Goal: Task Accomplishment & Management: Complete application form

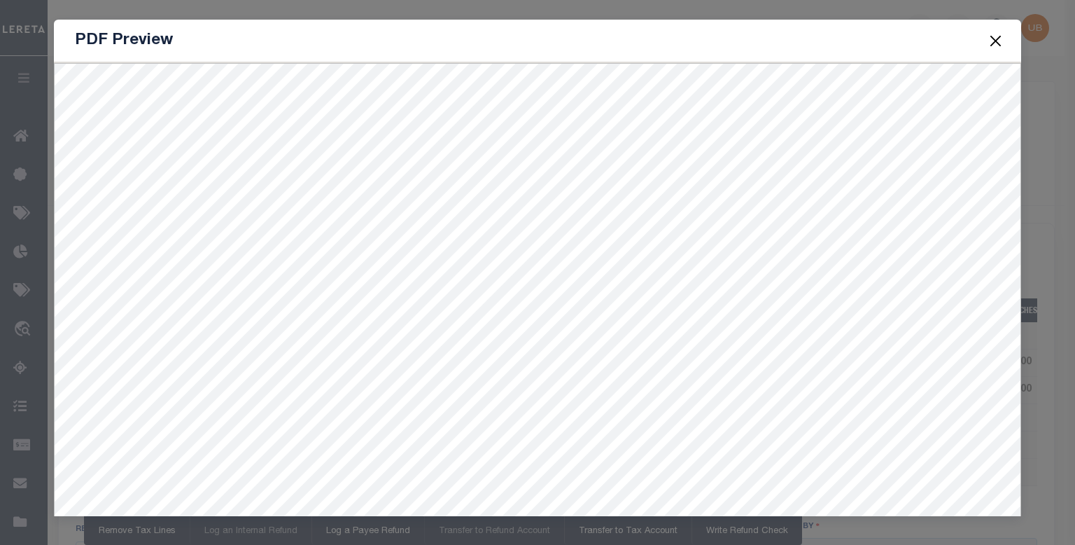
select select "MT"
select select "COL"
select select "OVP"
select select "FDX"
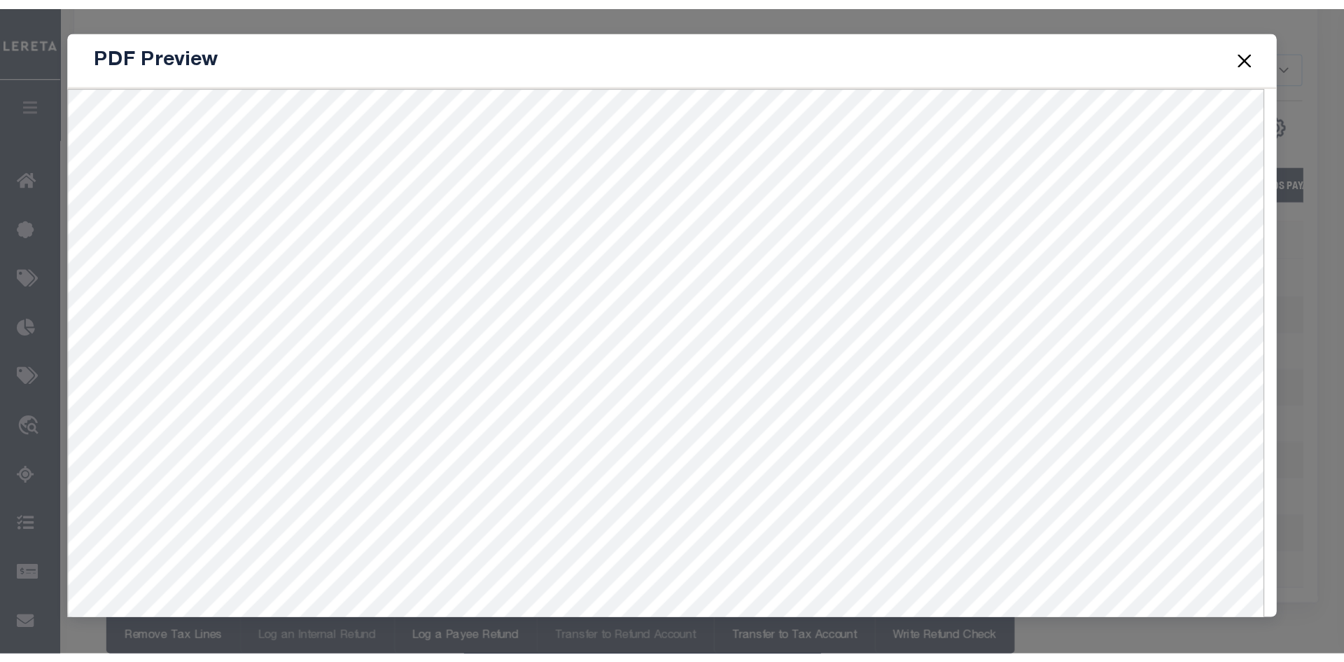
scroll to position [0, 423]
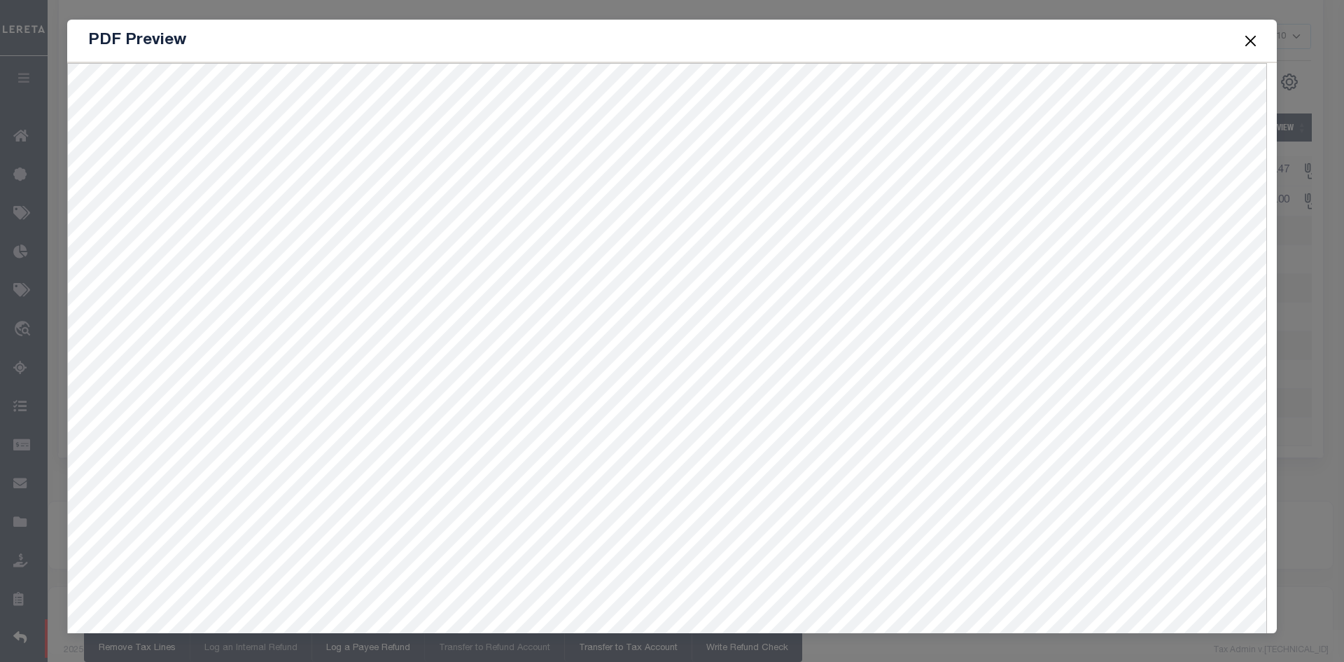
click at [971, 49] on div "PDF Preview" at bounding box center [672, 41] width 1210 height 43
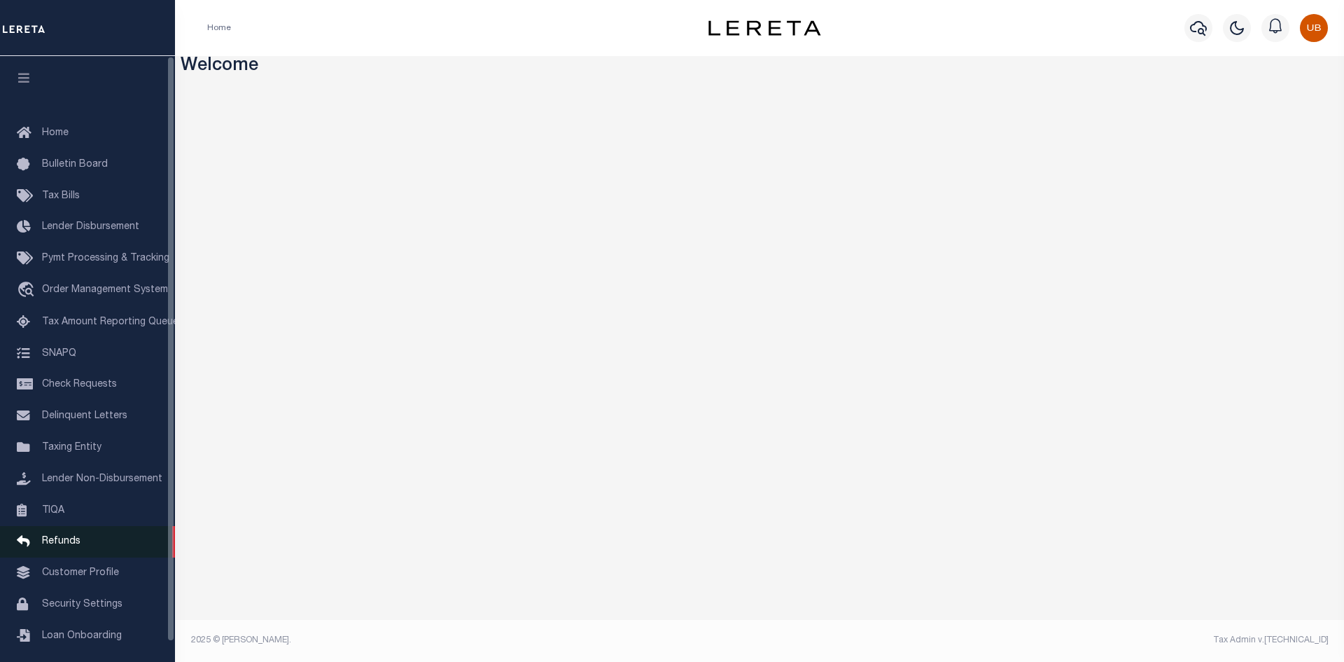
click at [99, 550] on link "Refunds" at bounding box center [87, 542] width 175 height 32
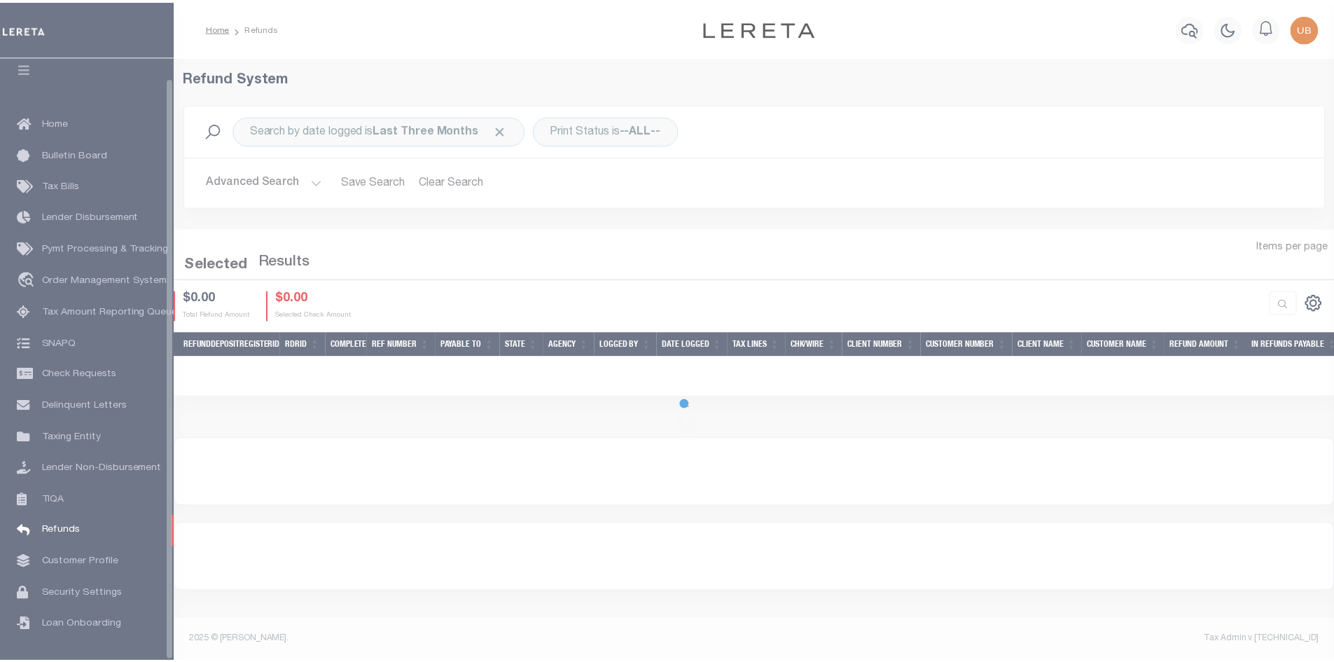
scroll to position [20, 0]
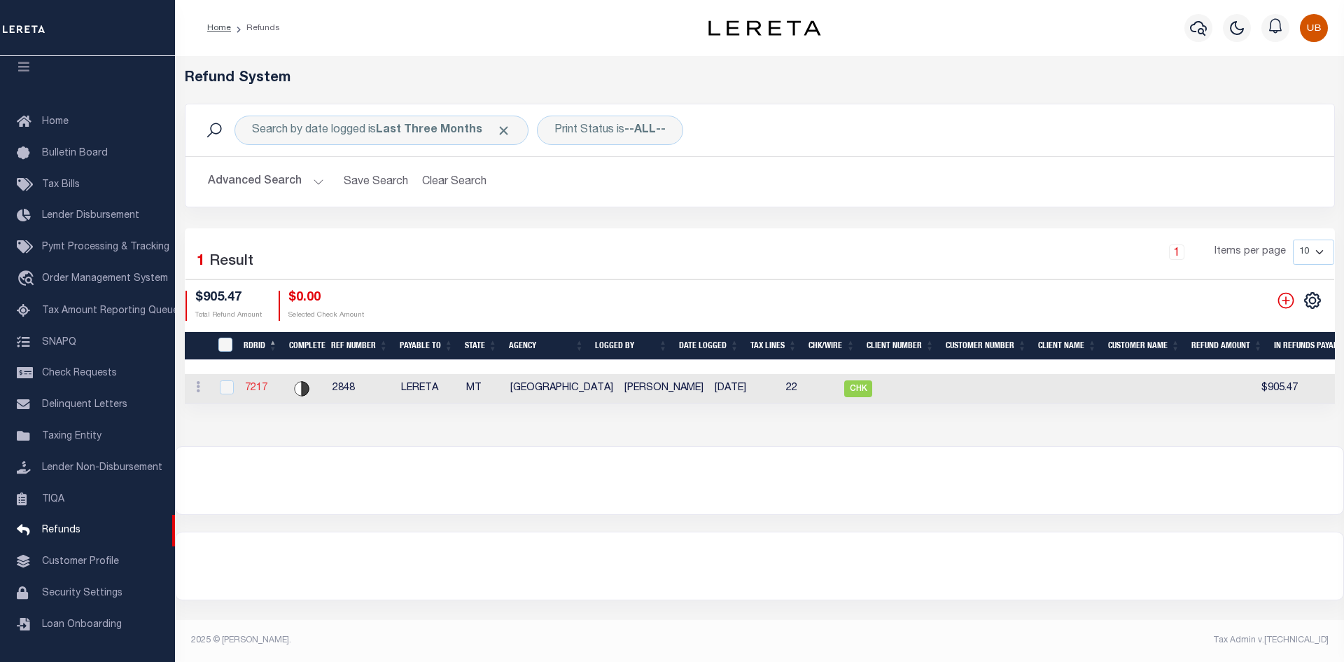
click at [253, 385] on link "7217" at bounding box center [256, 388] width 22 height 10
checkbox input "true"
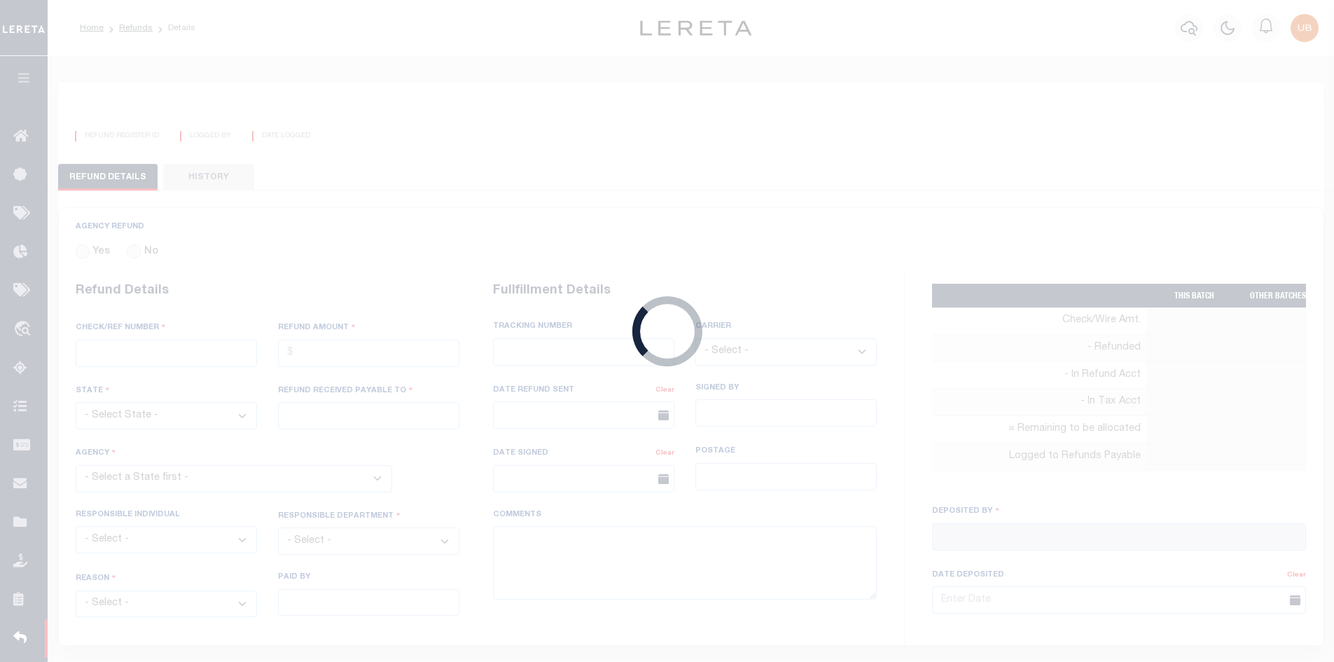
radio input "true"
type input "2848"
type input "$905.47"
select select "MT"
type input "LERETA"
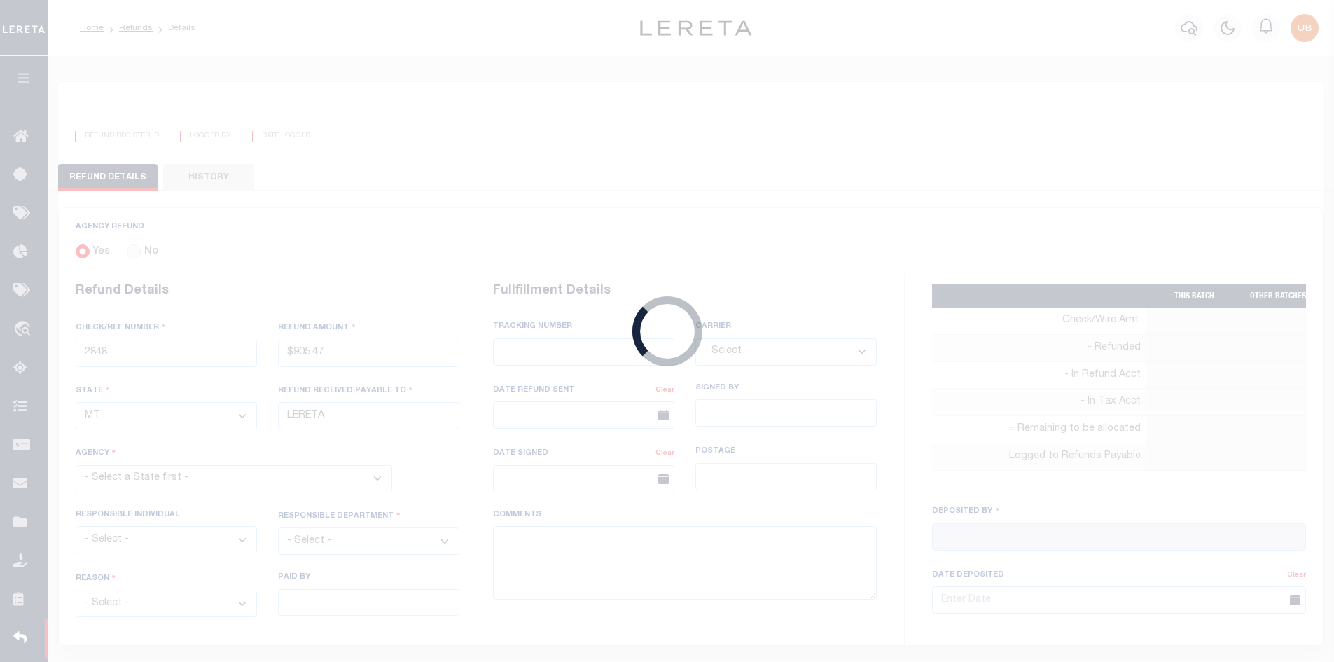
select select
select select "COL"
select select "OVP"
type input "8821 2424 4110"
select select "FDX"
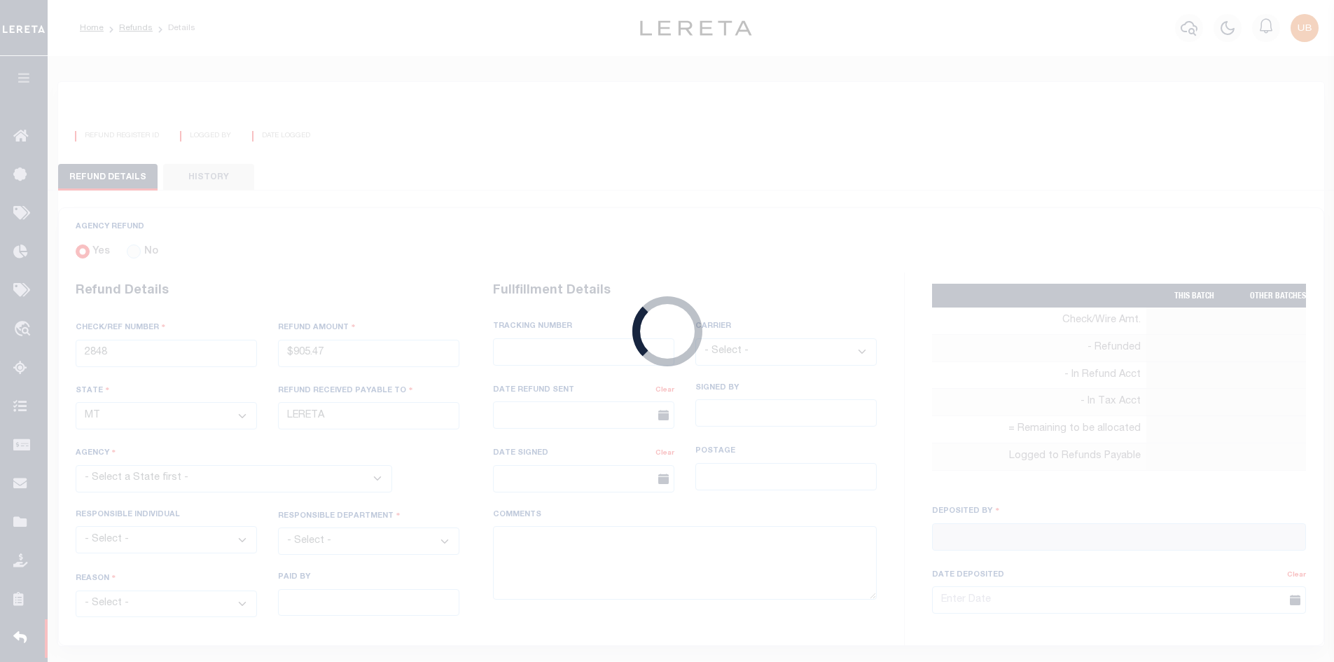
type input "[DATE]"
type textarea "ENDORSING CK TO LENDER. THIS CHECK WILL BE MAILED ON [DATE]"
type input "[PERSON_NAME]"
type input "[DATE]"
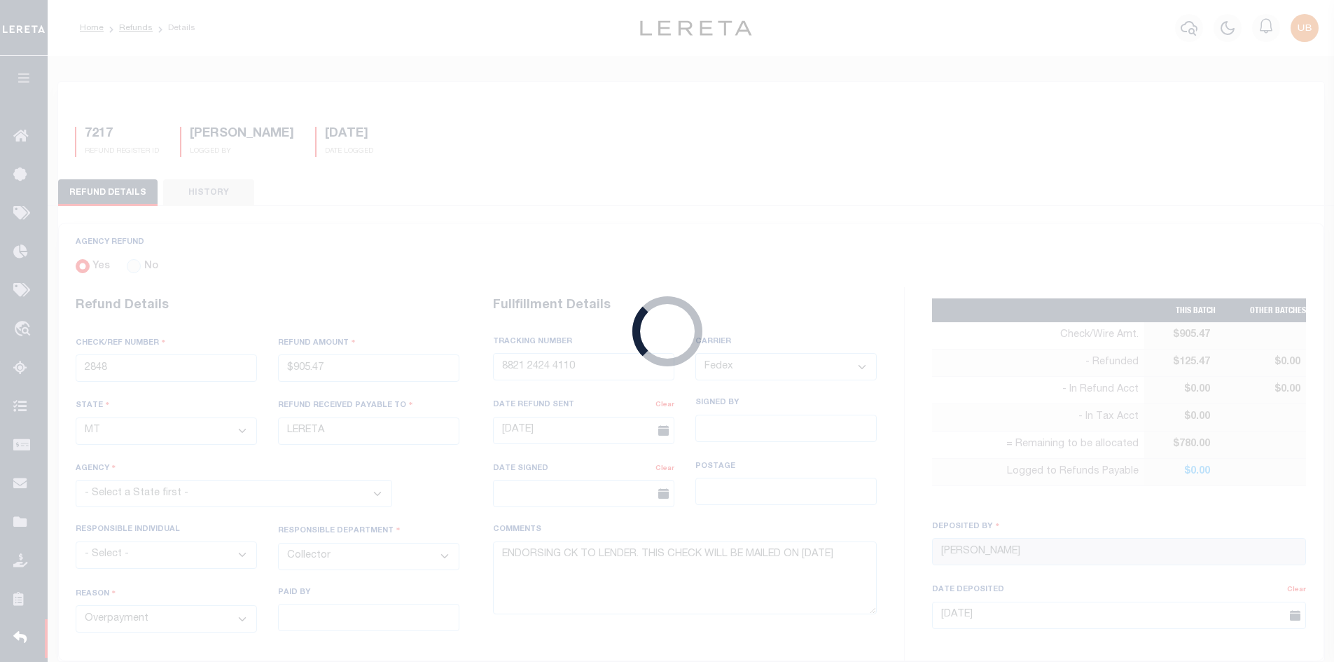
select select "3009900000"
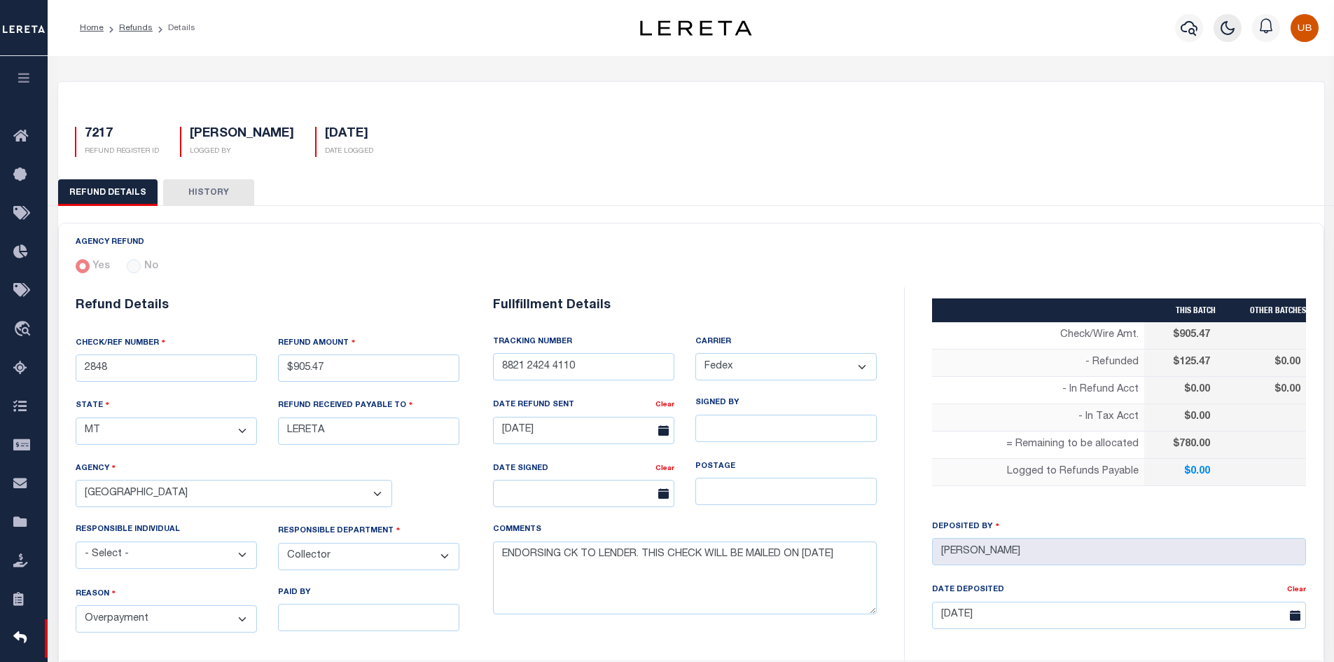
click at [1228, 39] on button "button" at bounding box center [1227, 28] width 28 height 28
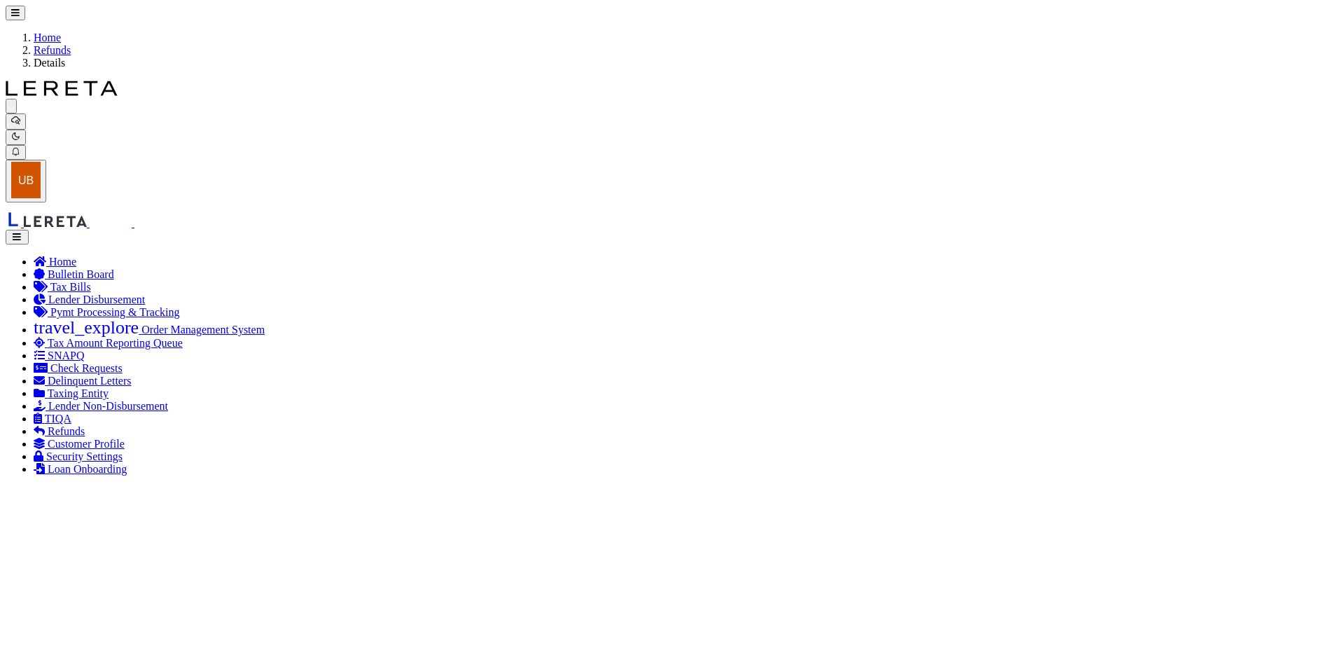
click at [27, 230] on button "button" at bounding box center [17, 237] width 23 height 15
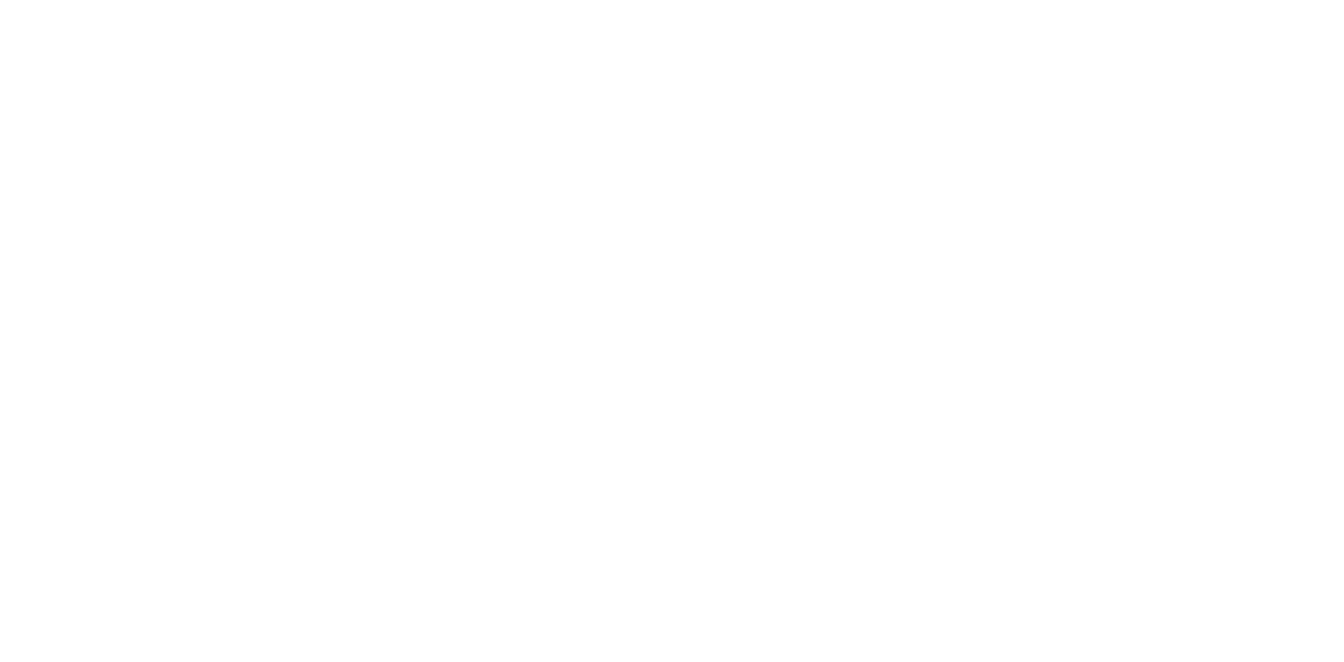
scroll to position [0, 551]
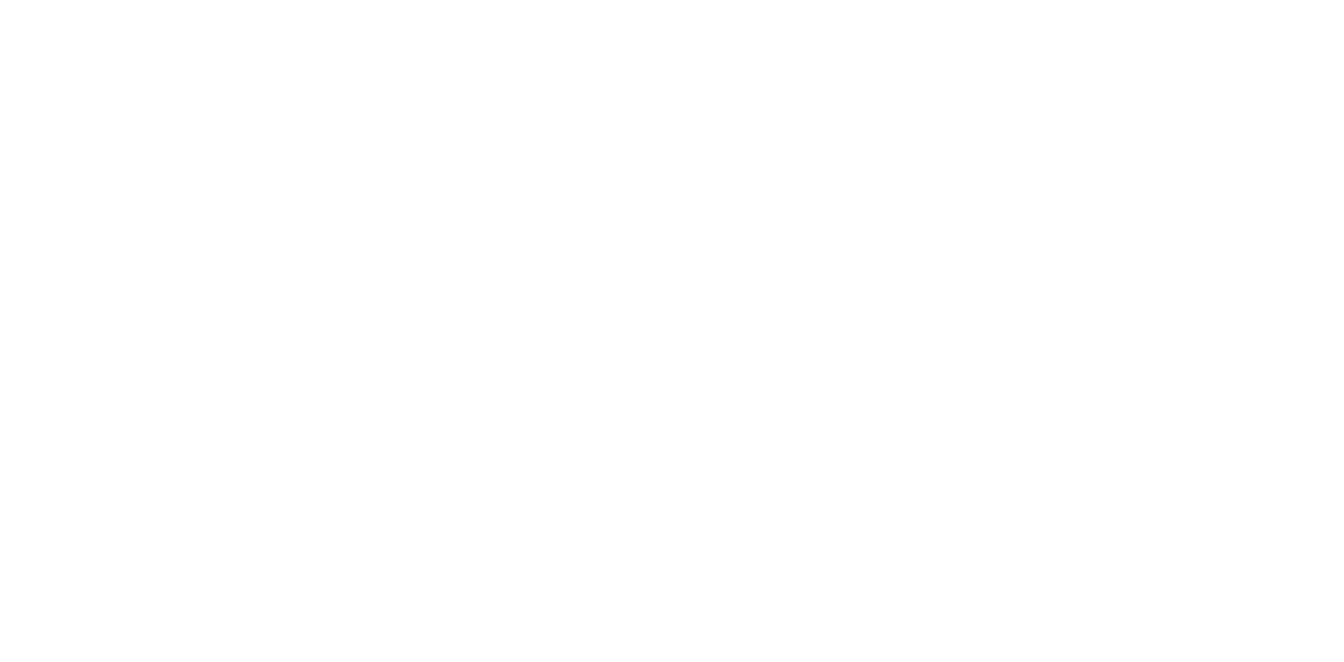
scroll to position [0, 0]
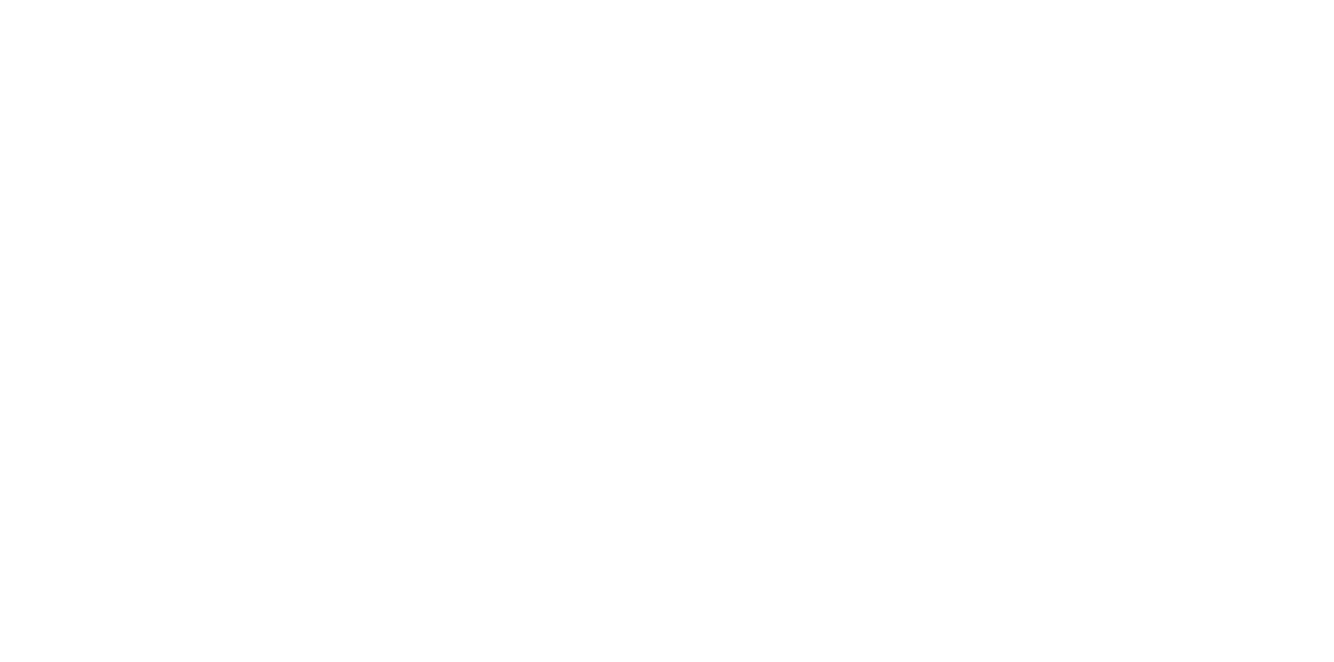
scroll to position [0, 229]
checkbox input "false"
checkbox input "true"
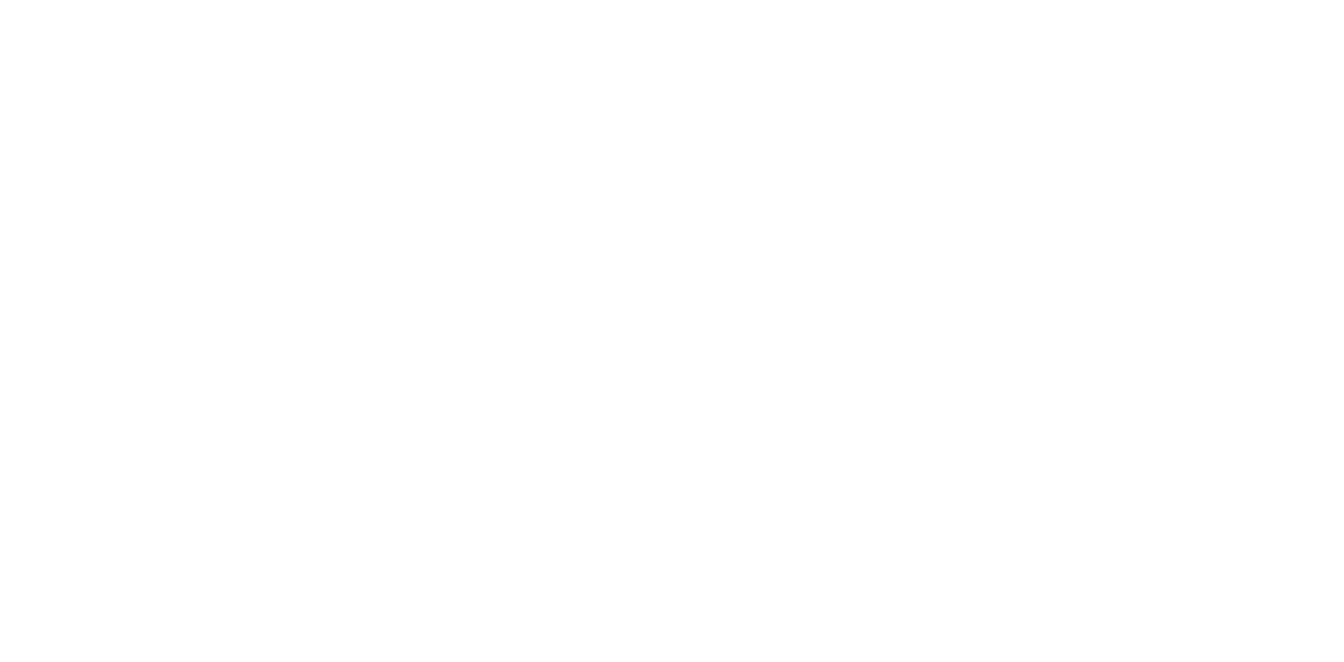
drag, startPoint x: 686, startPoint y: 412, endPoint x: 680, endPoint y: 420, distance: 9.5
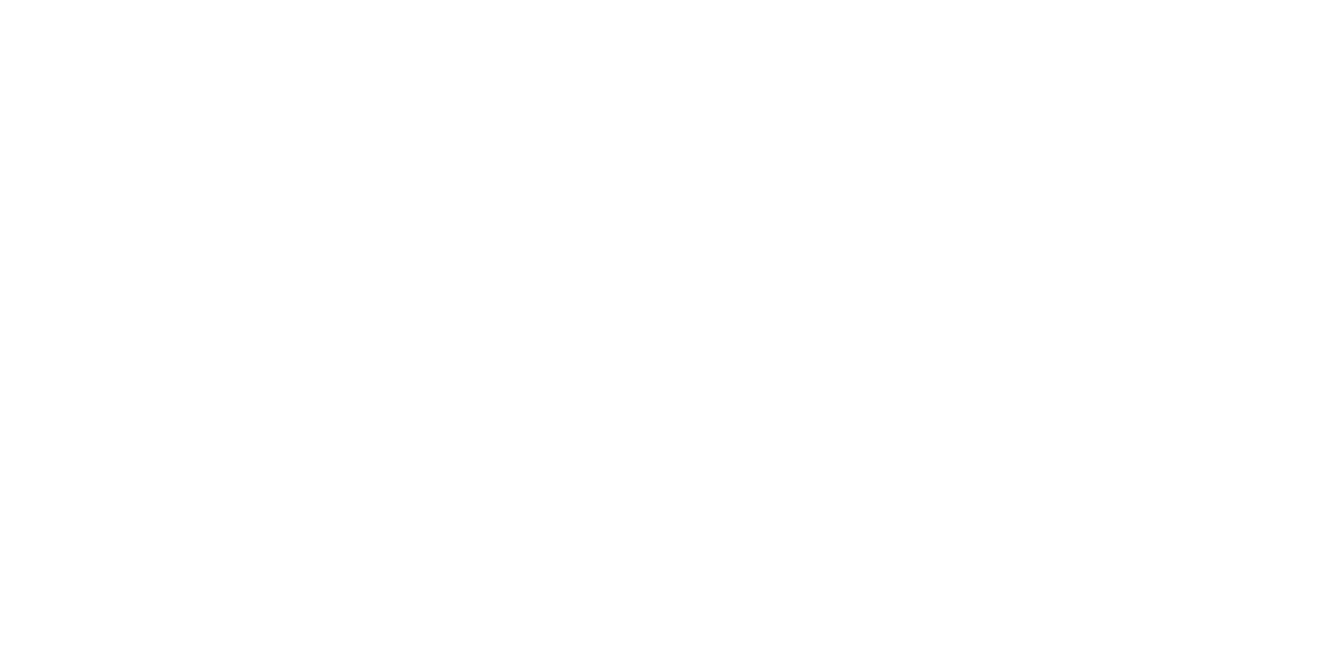
click at [0, 0] on link "Edit" at bounding box center [0, 0] width 0 height 0
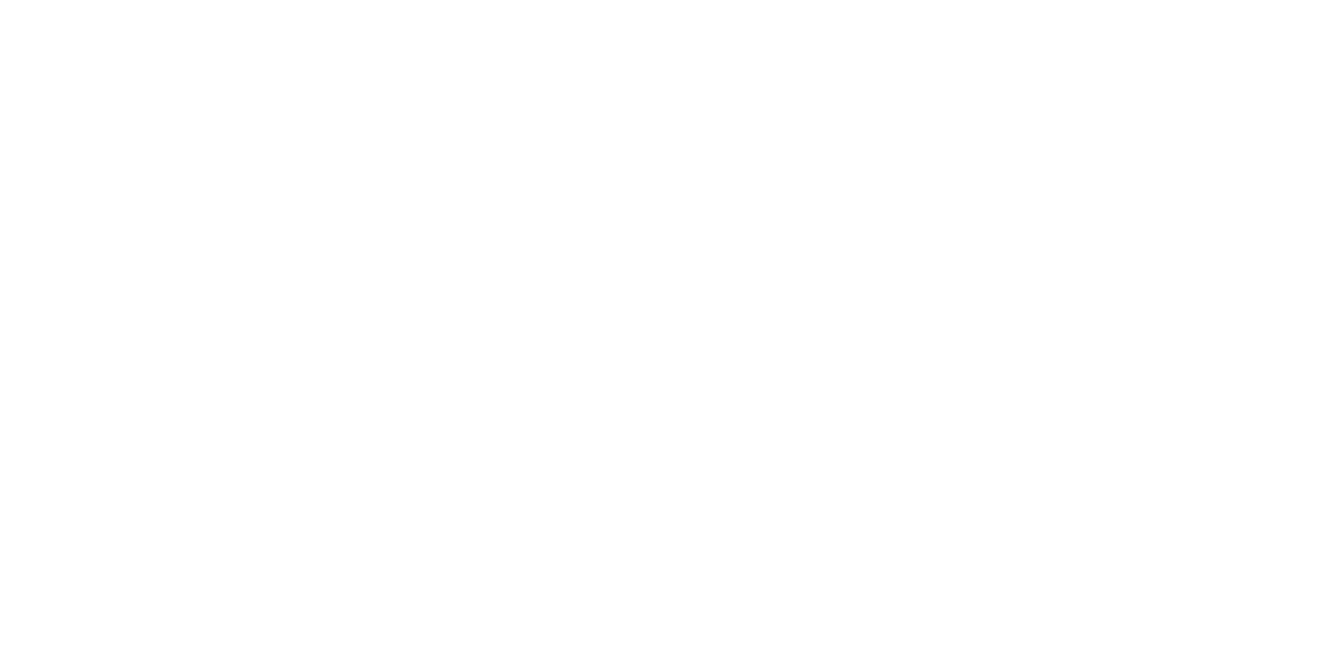
type input "$30.00"
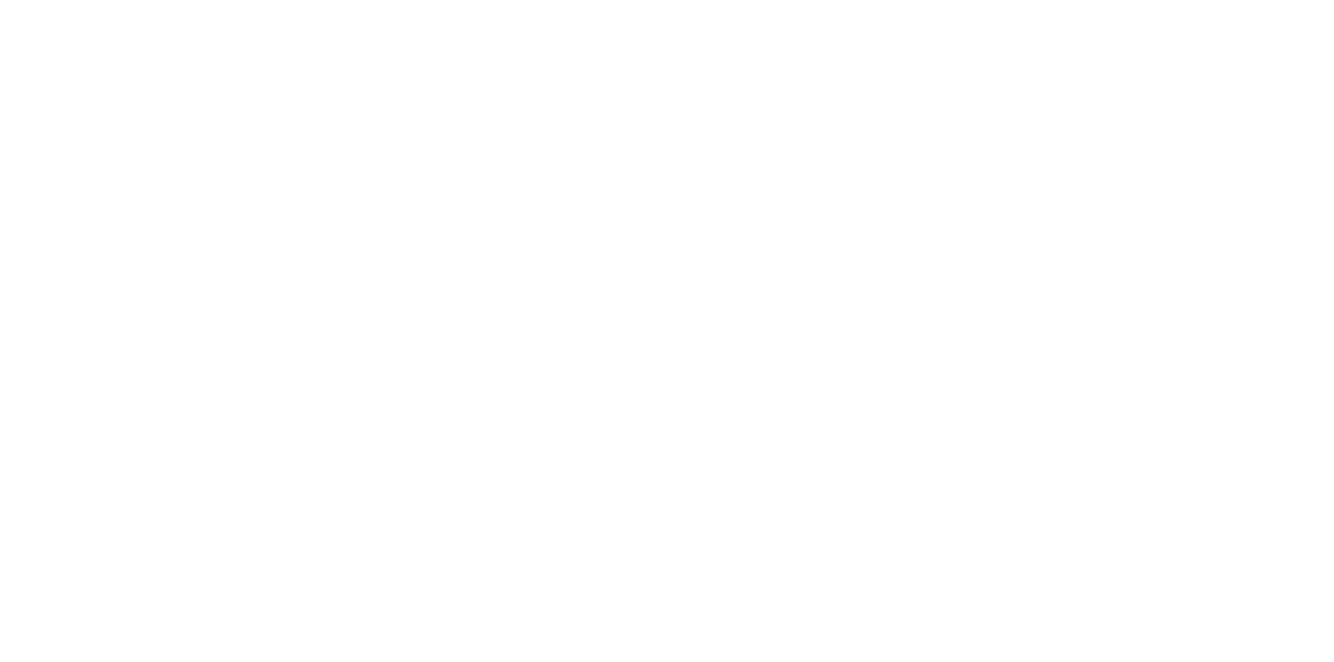
type input "$905.47"
checkbox input "true"
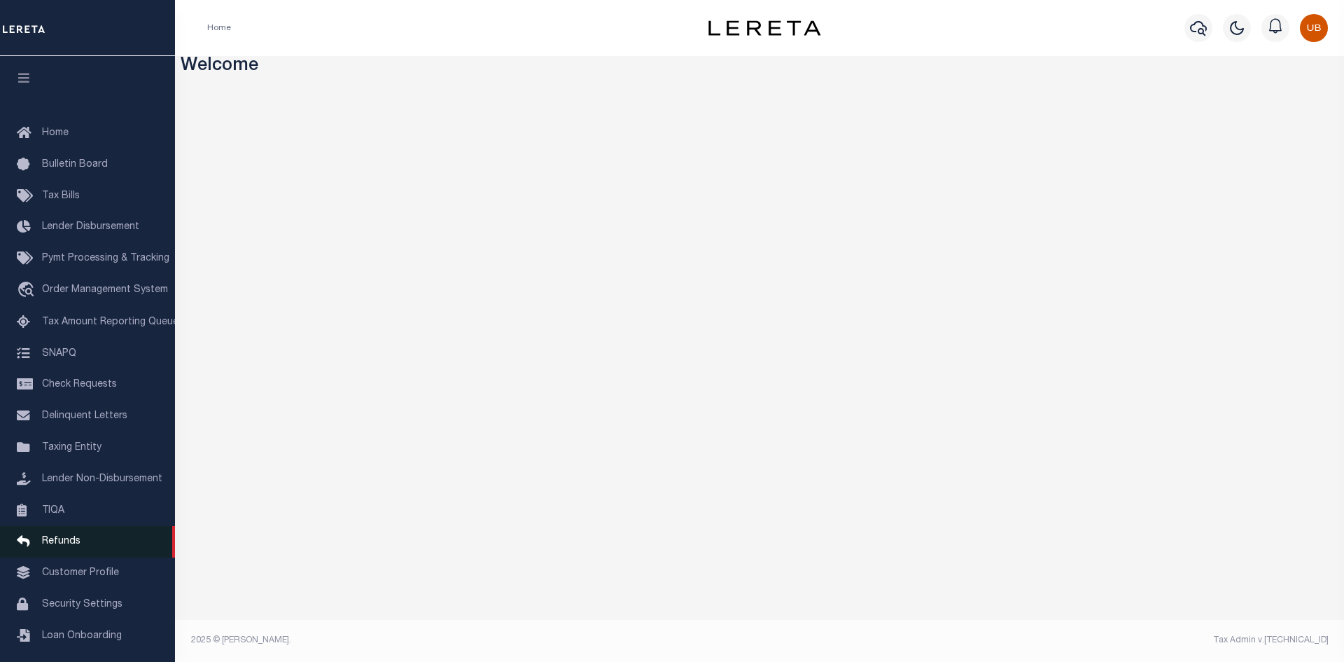
click at [65, 557] on link "Refunds" at bounding box center [87, 542] width 175 height 32
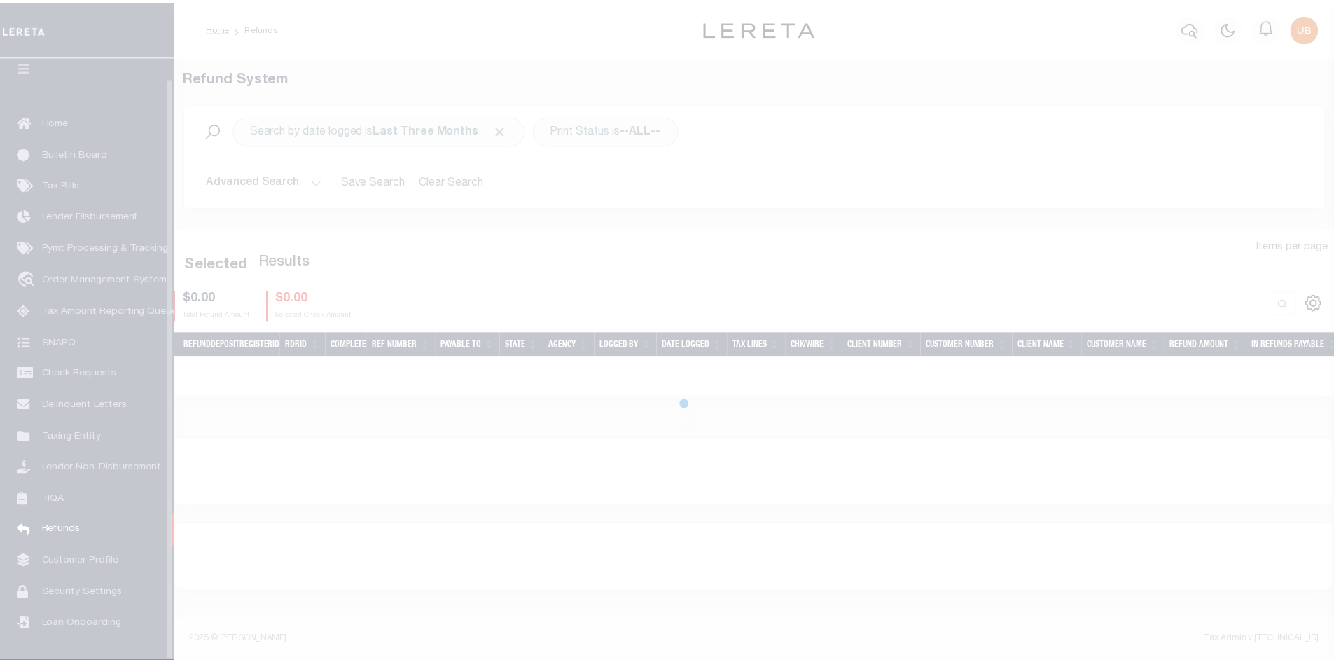
scroll to position [20, 0]
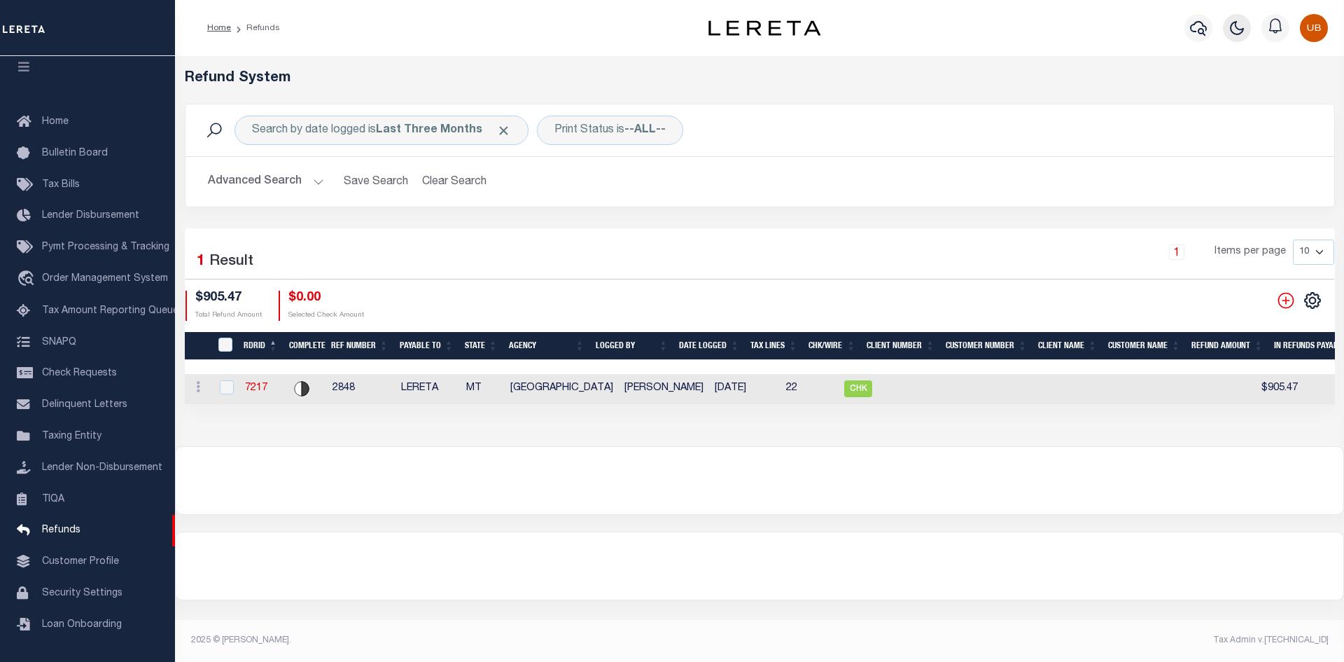
click at [1234, 32] on icon "button" at bounding box center [1237, 28] width 13 height 13
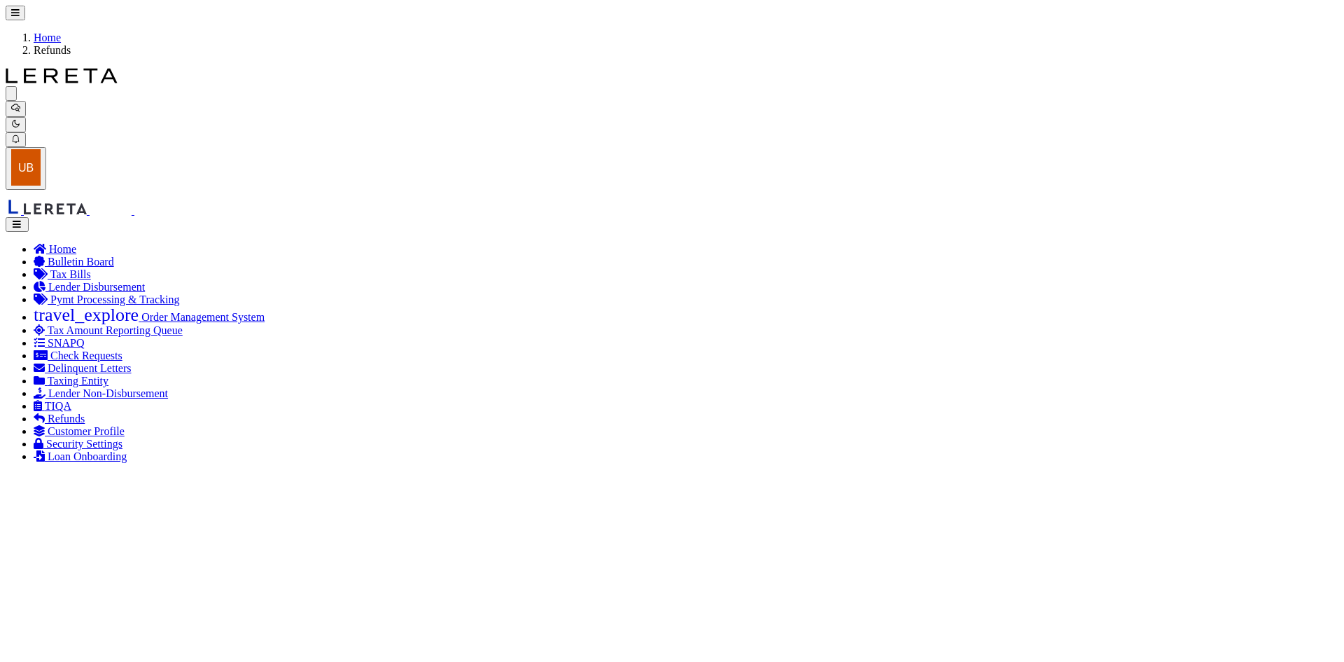
checkbox input "true"
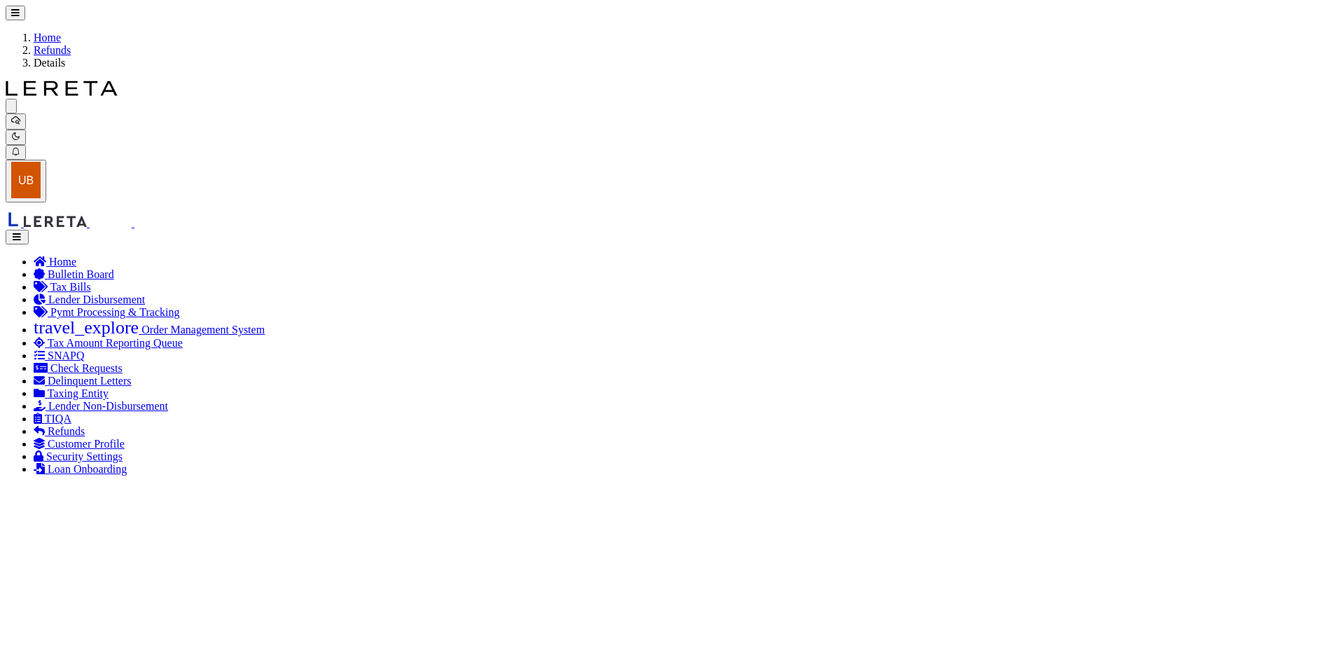
radio input "true"
type input "2848"
type input "$905.47"
select select "MT"
type input "LERETA"
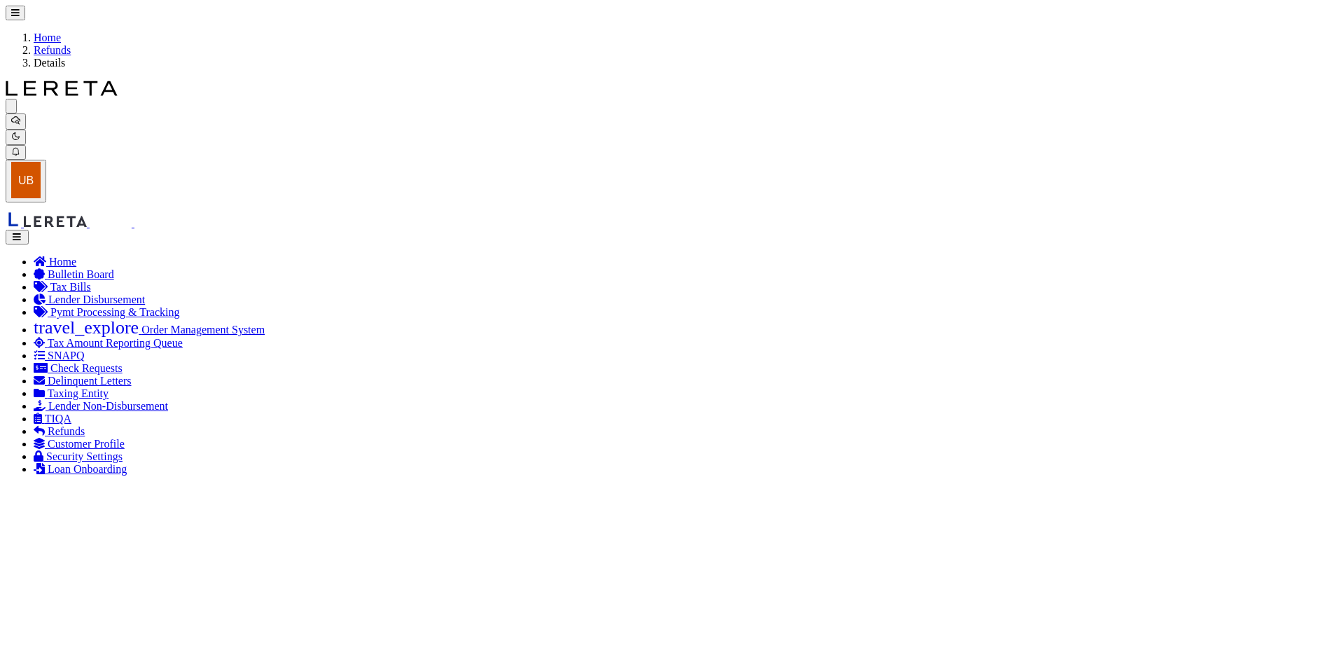
select select
select select "COL"
select select "OVP"
type input "8821 2424 4110"
select select "FDX"
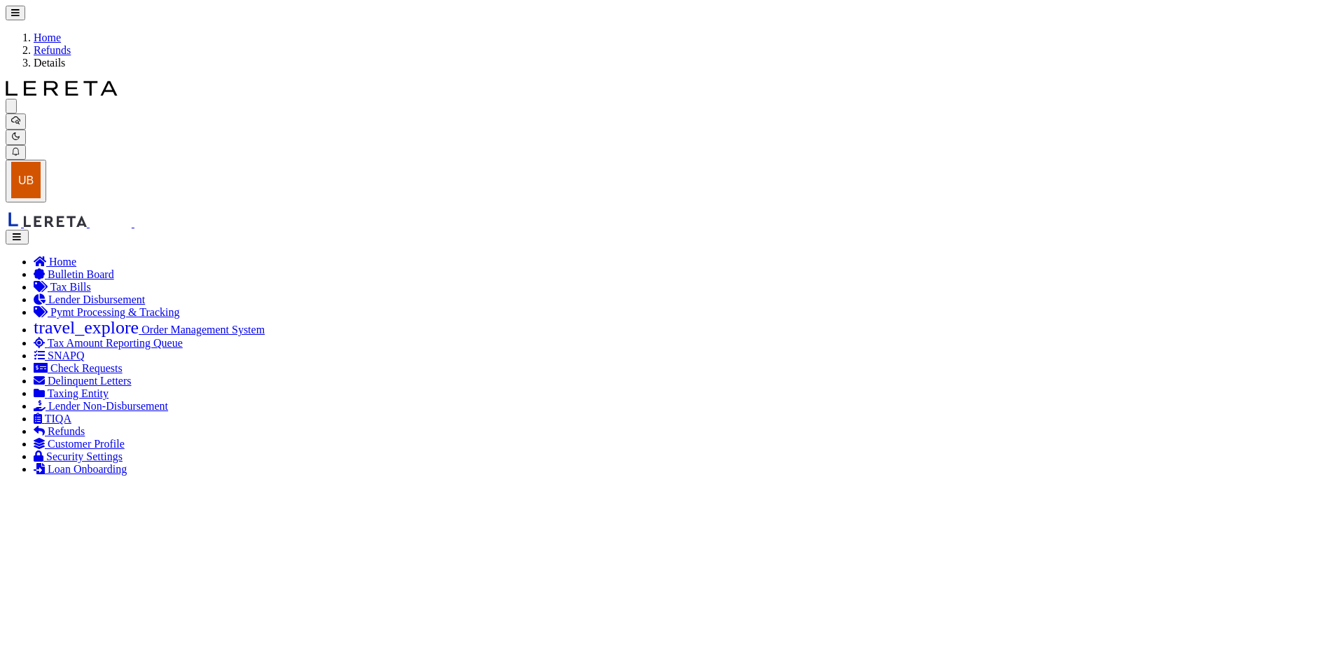
type input "[DATE]"
type textarea "ENDORSING CK TO LENDER. THIS CHECK WILL BE MAILED ON [DATE]"
type input "[PERSON_NAME]"
type input "[DATE]"
select select "3009900000"
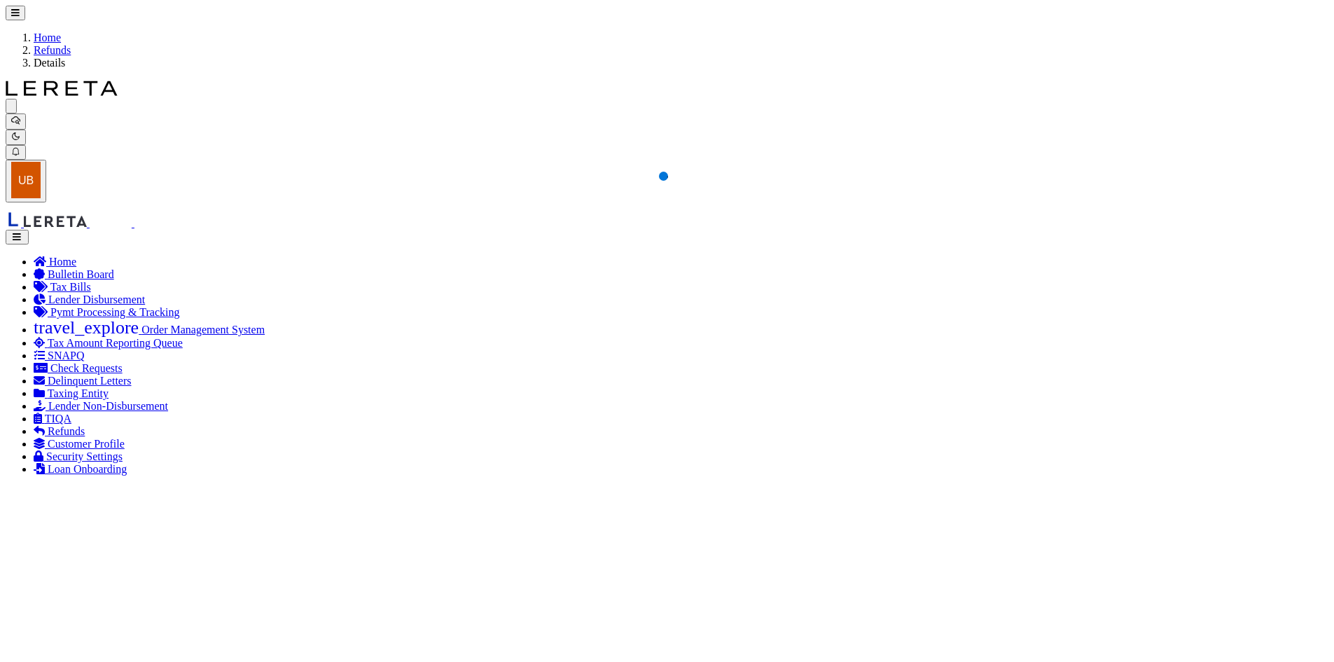
click at [22, 232] on icon "button" at bounding box center [17, 236] width 12 height 9
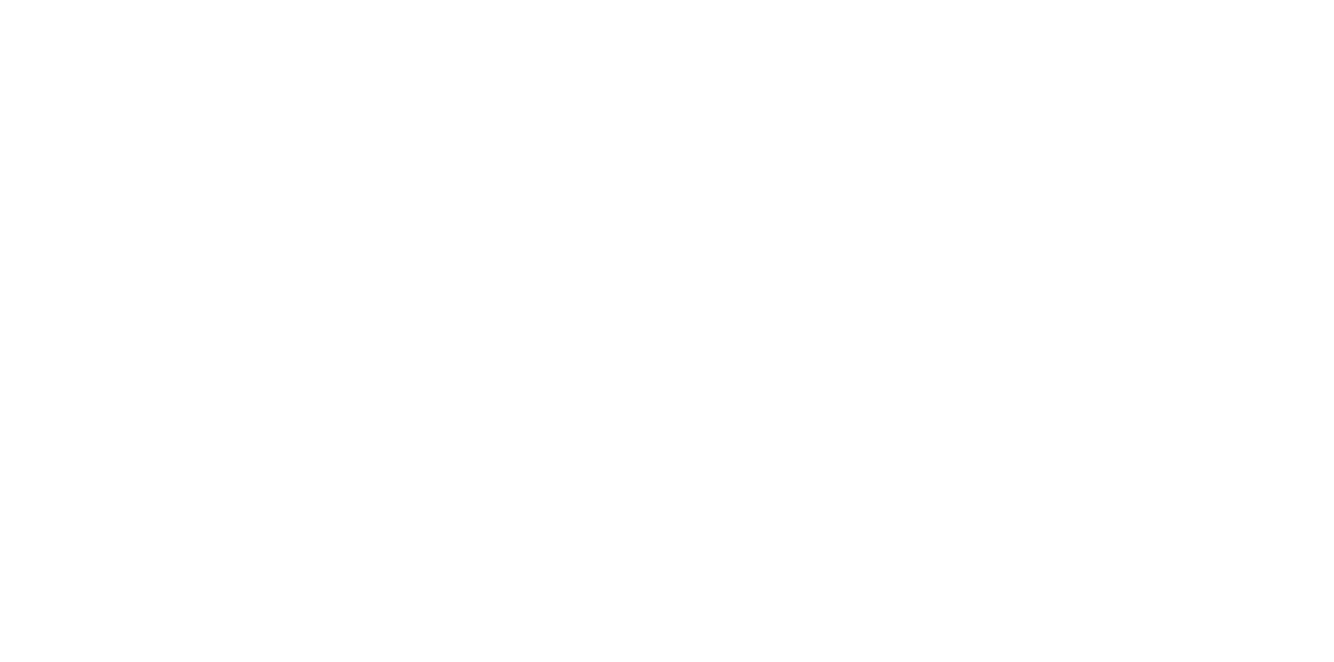
checkbox input "true"
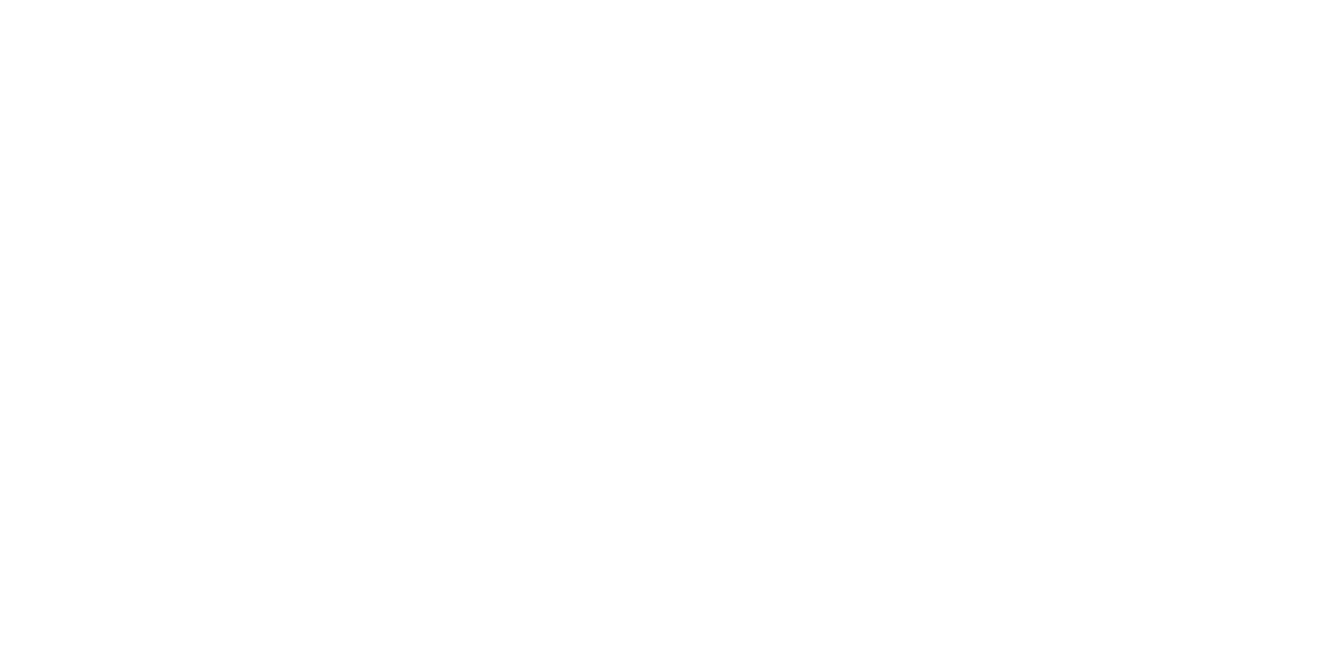
scroll to position [20, 0]
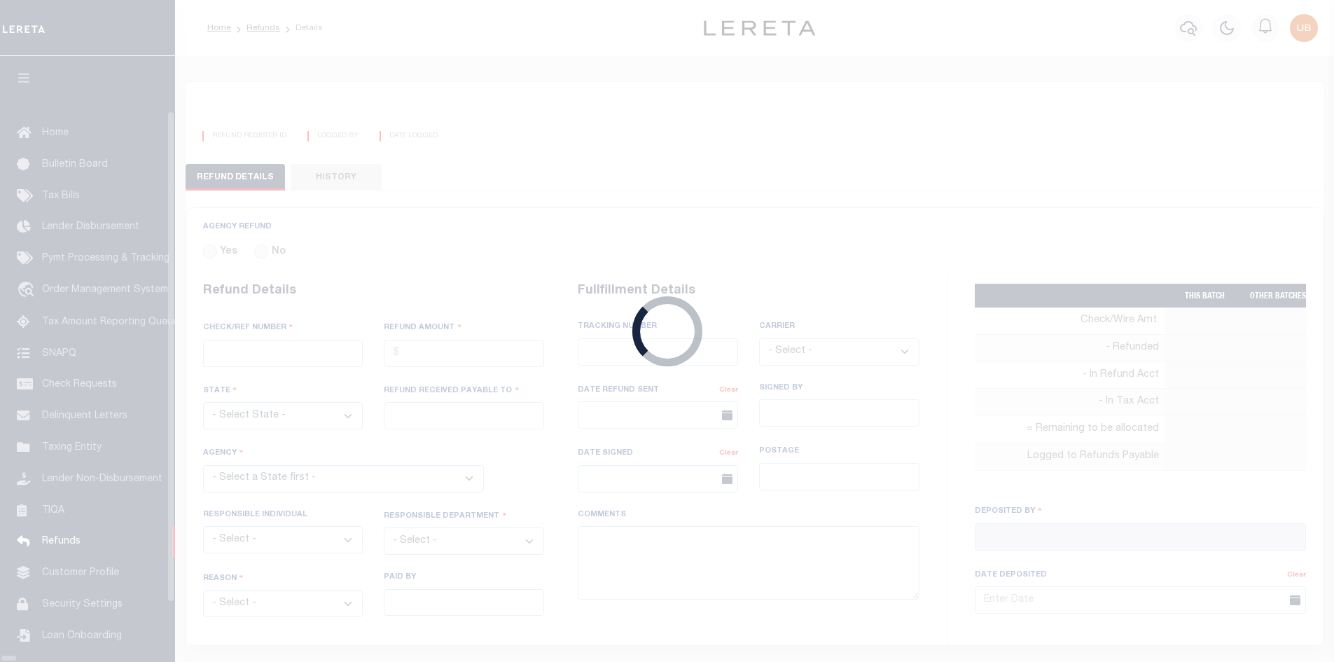
scroll to position [10, 0]
radio input "true"
type input "2848"
type input "$905.47"
select select "MT"
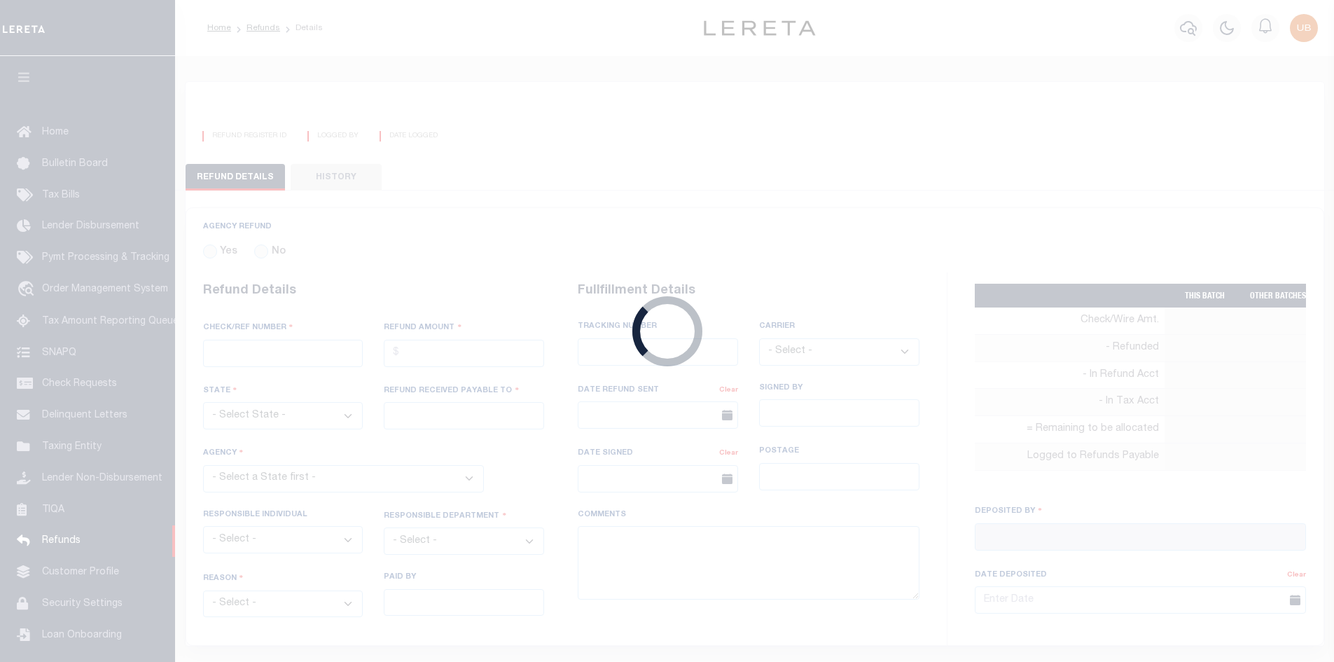
type input "LERETA"
select select
select select "COL"
select select "OVP"
type input "8821 2424 4110"
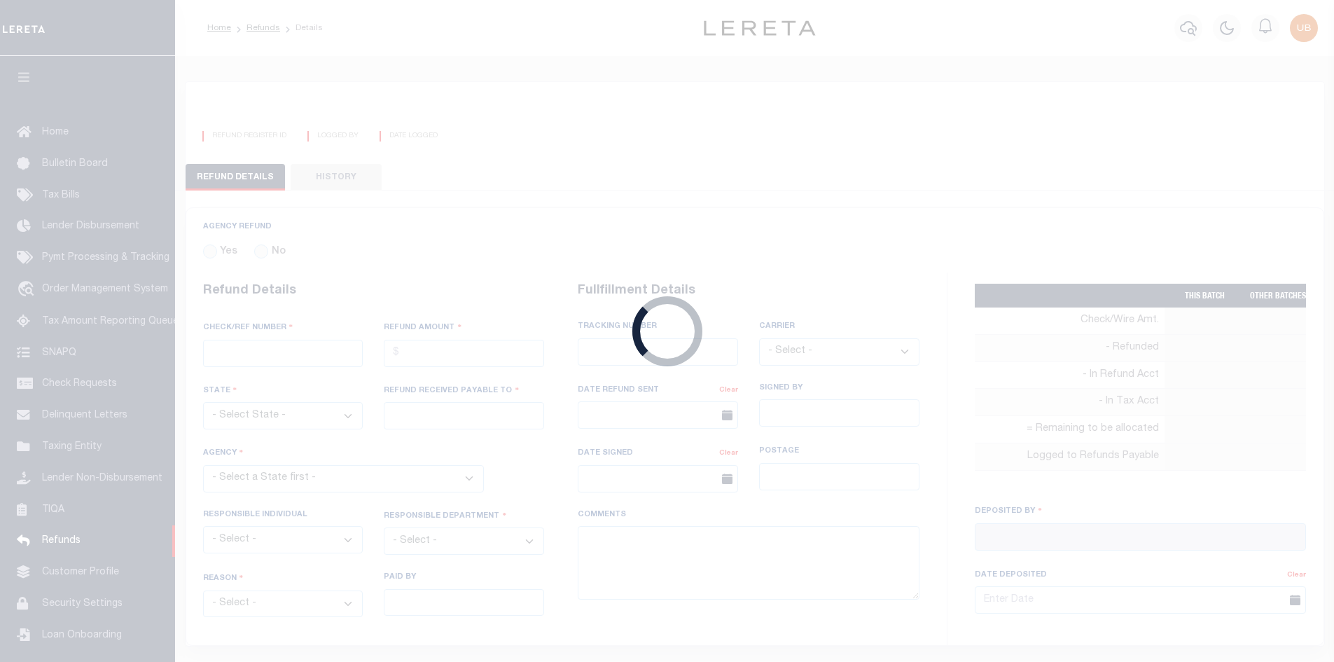
select select "FDX"
type input "[DATE]"
type textarea "ENDORSING CK TO LENDER. THIS CHECK WILL BE MAILED ON [DATE]"
type input "[PERSON_NAME]"
type input "[DATE]"
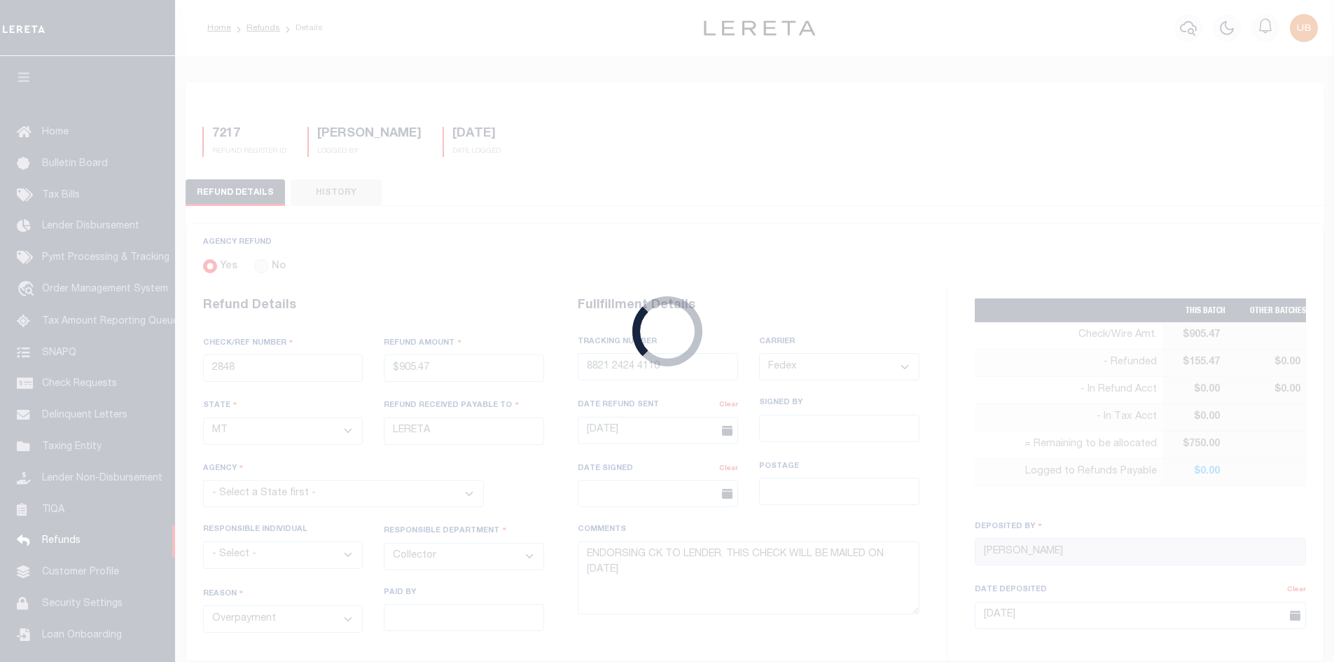
select select "3009900000"
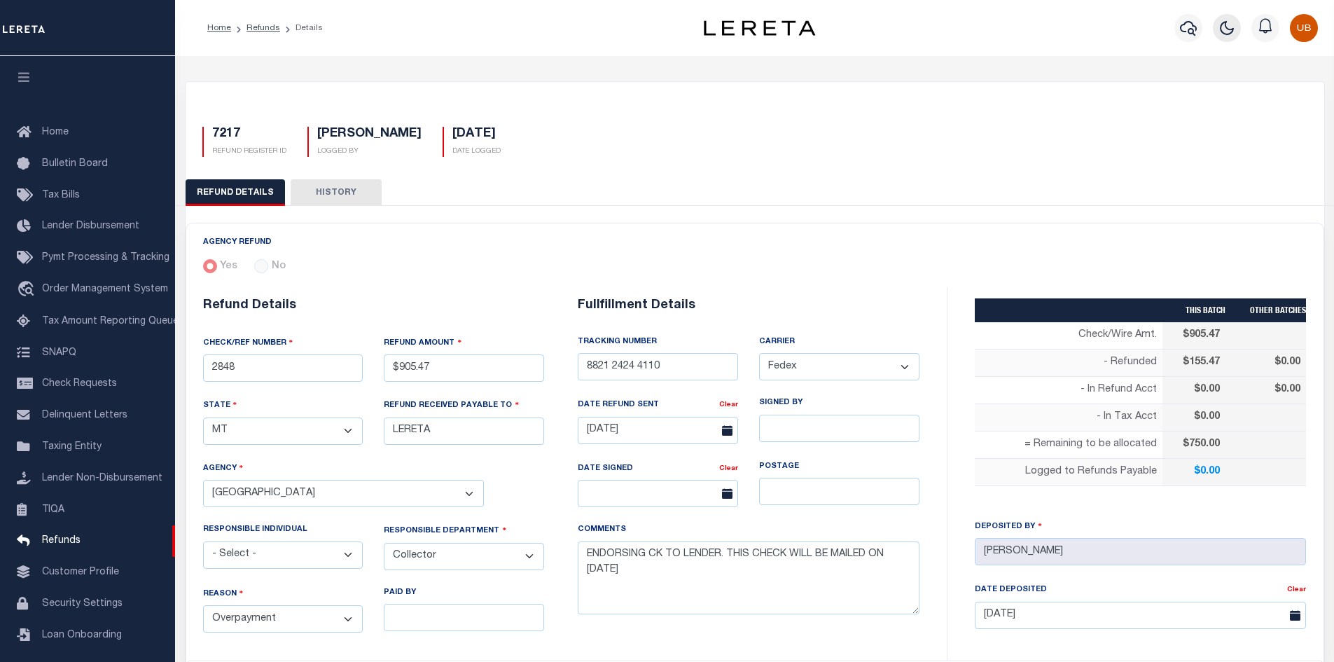
click at [1218, 29] on button "button" at bounding box center [1226, 28] width 28 height 28
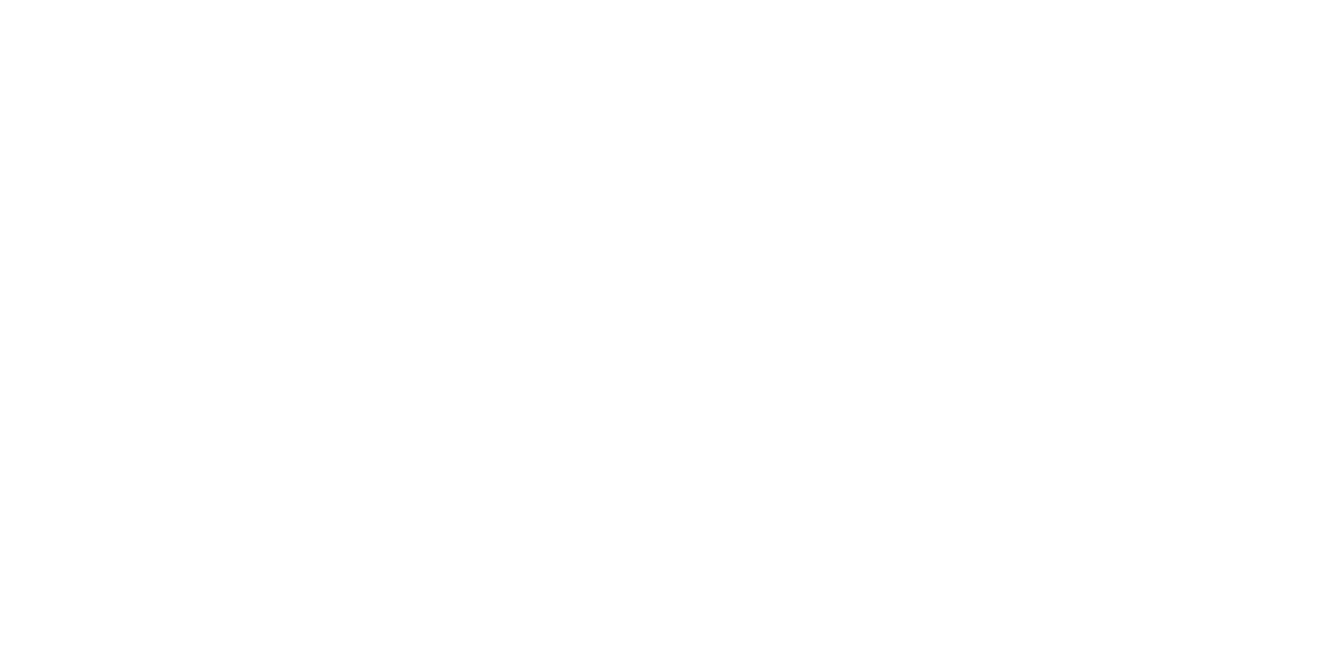
scroll to position [0, 0]
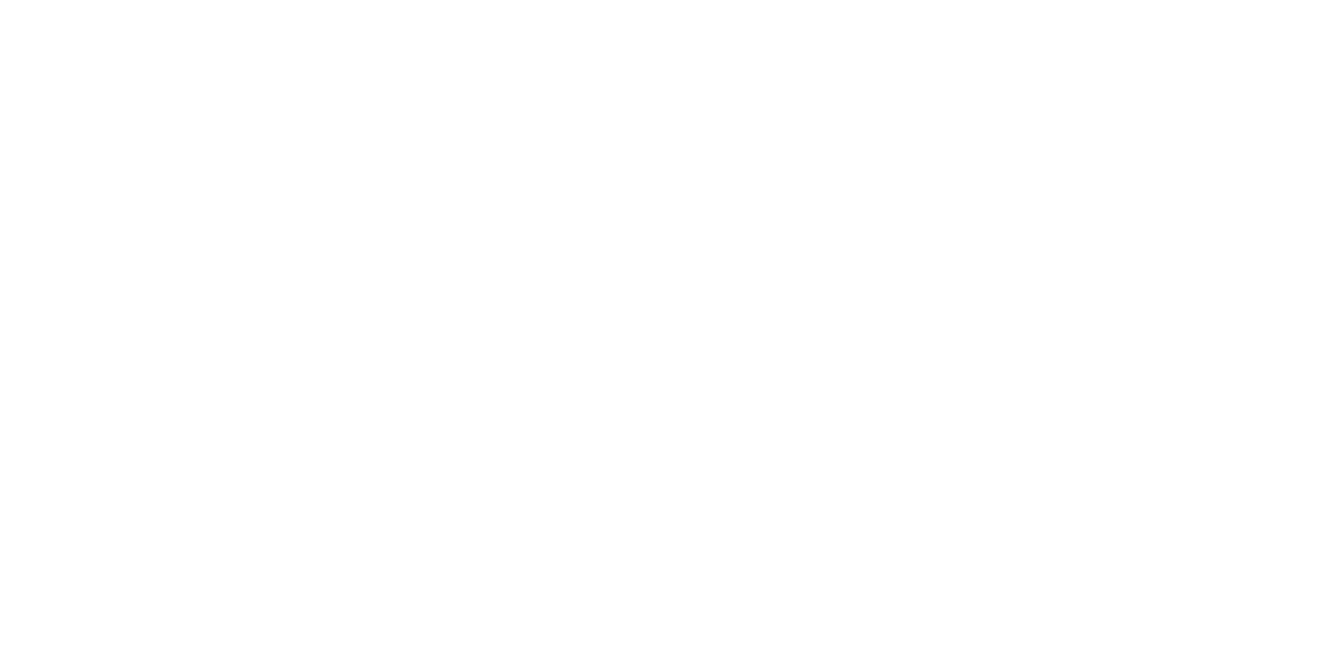
scroll to position [0, 442]
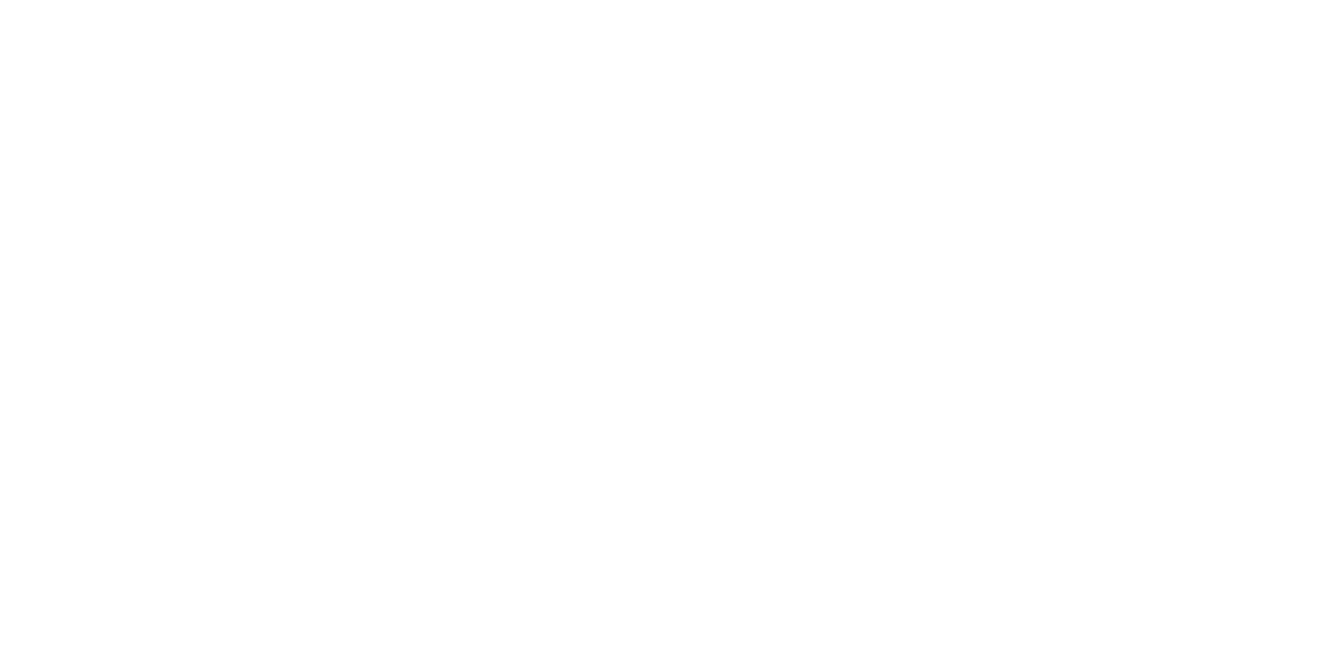
checkbox input "false"
checkbox input "true"
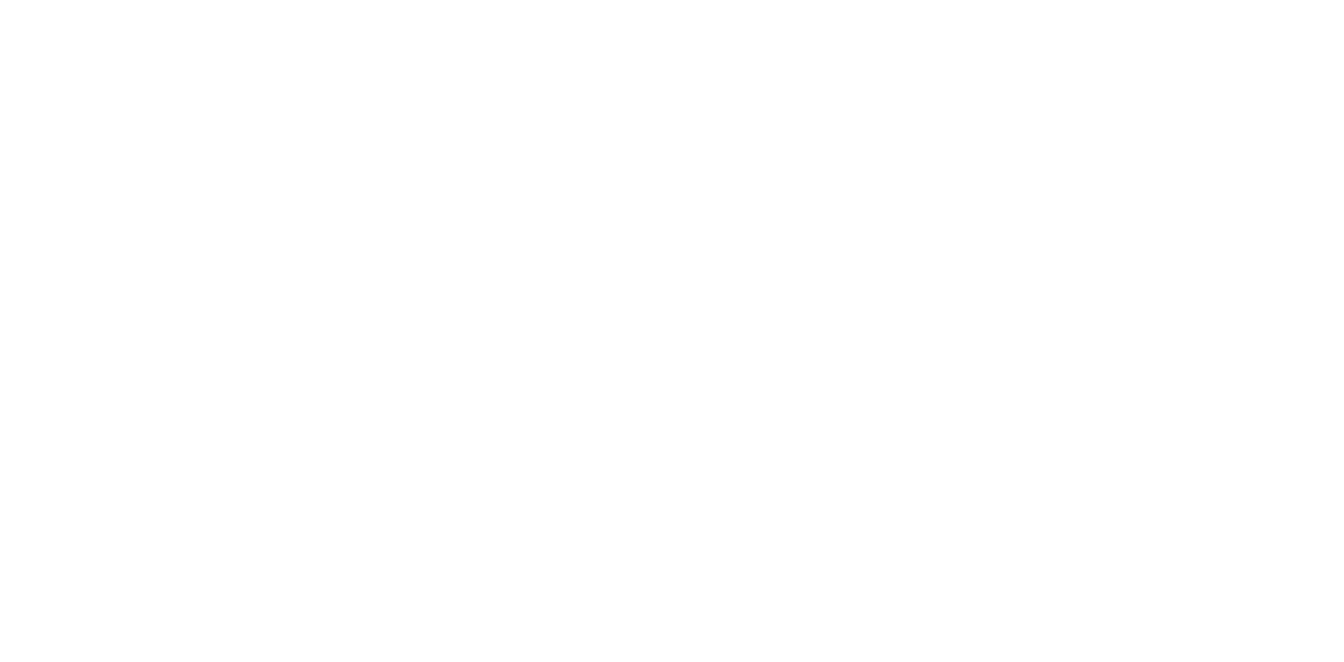
type input "$15.00"
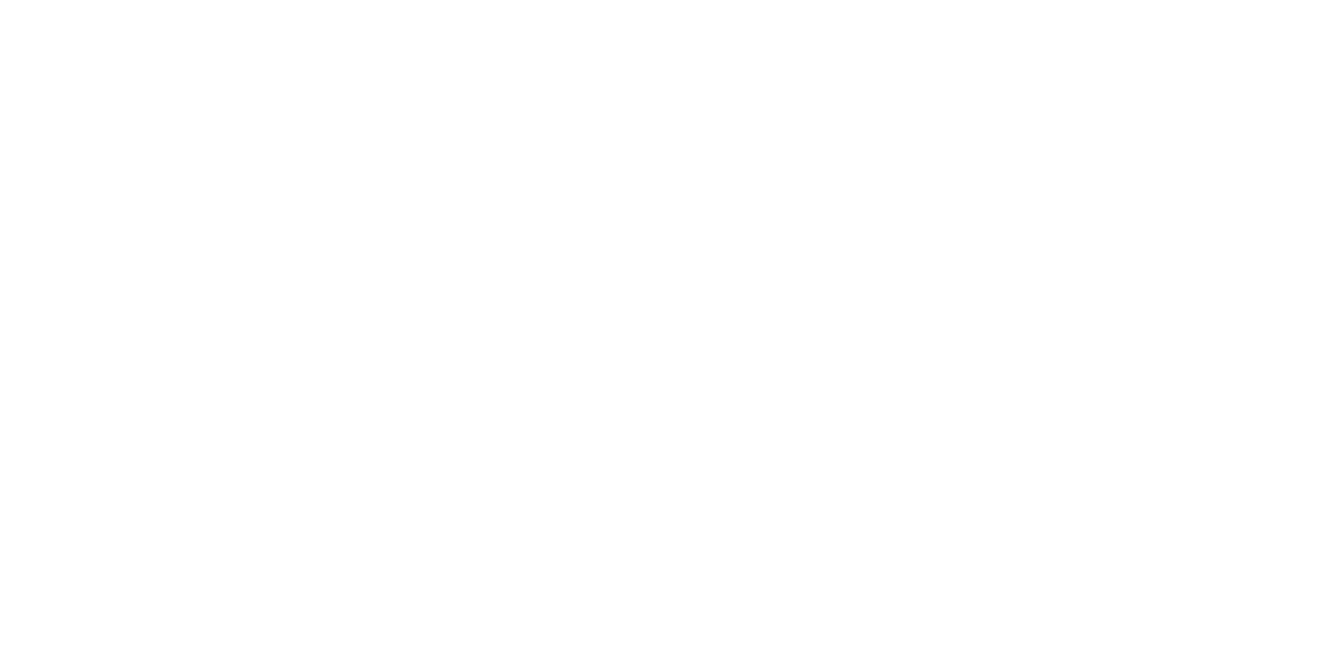
type input "$905.47"
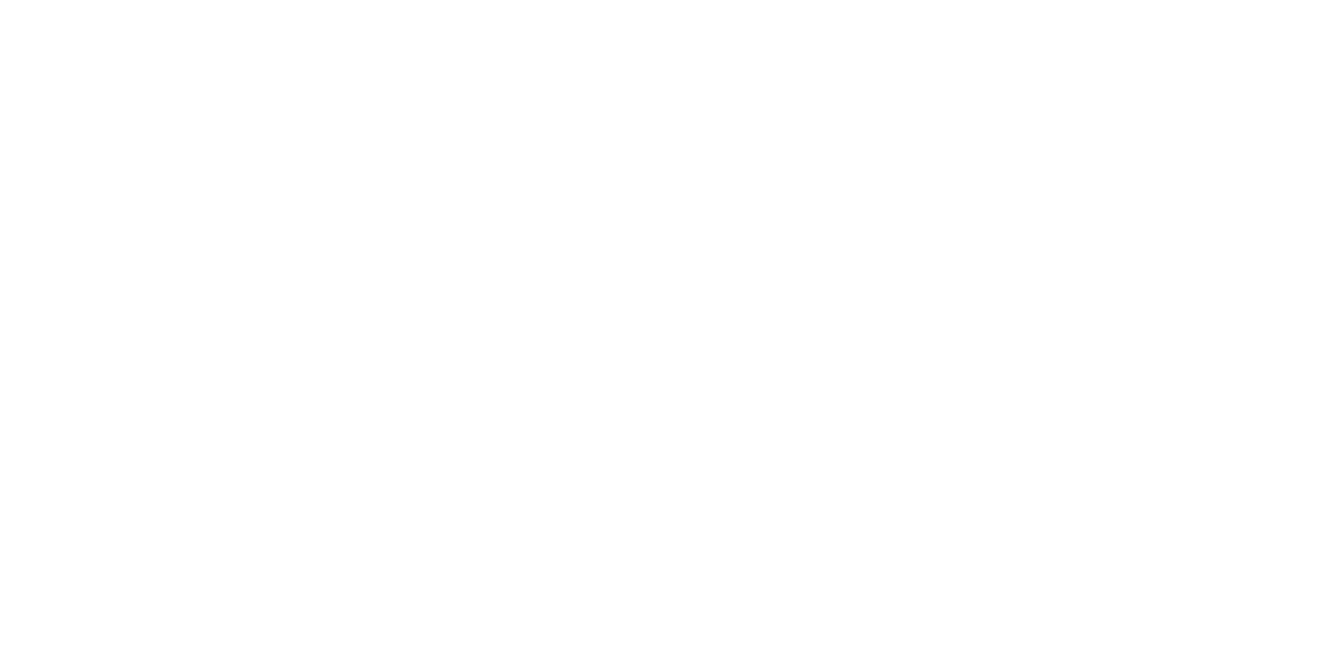
checkbox input "true"
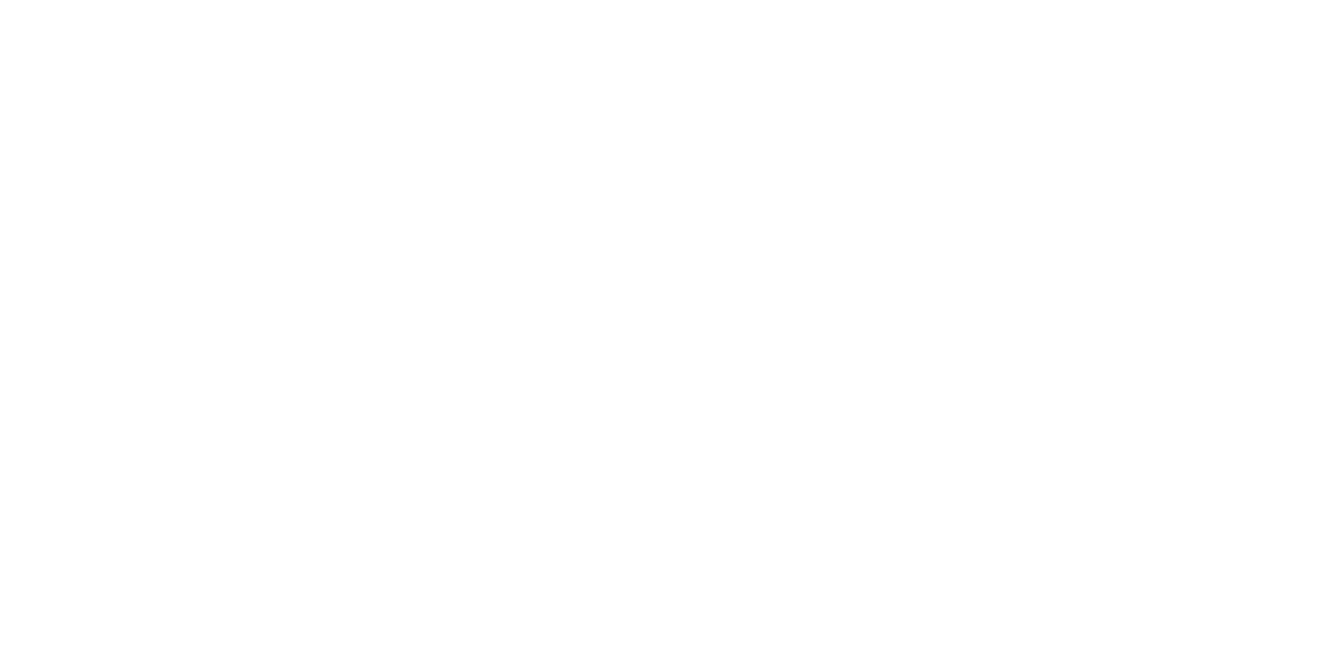
type input "$905.47"
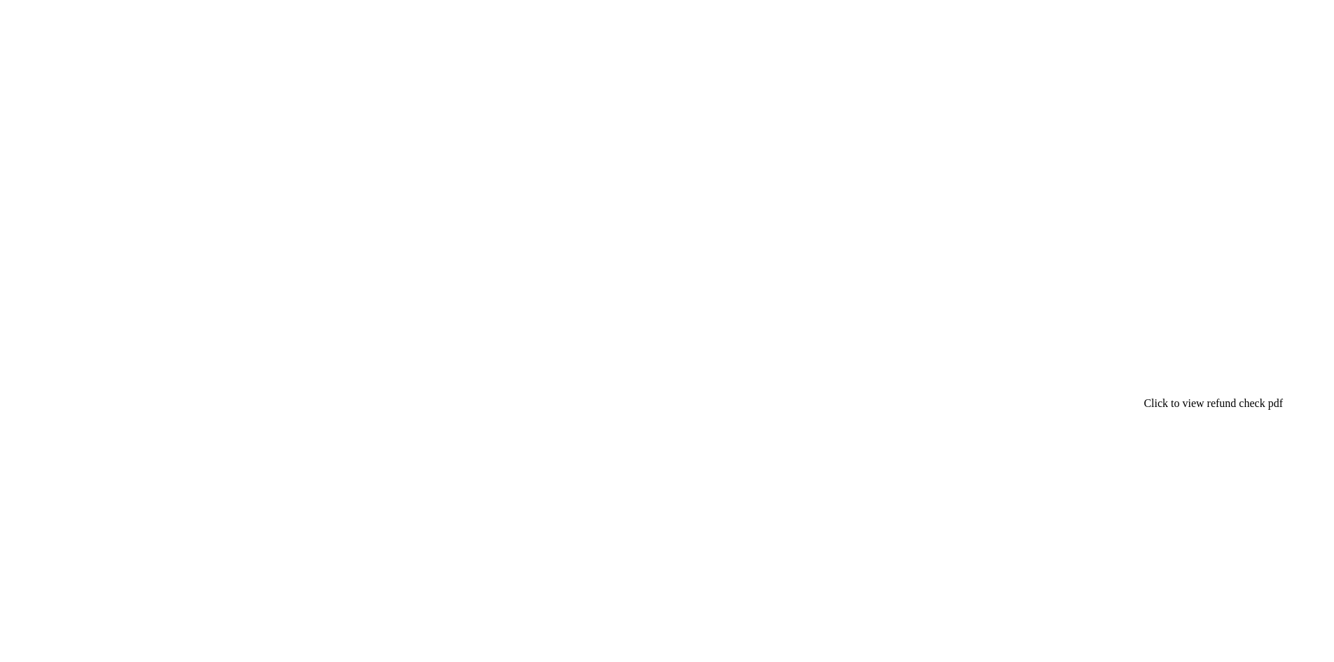
checkbox input "true"
